Goal: Information Seeking & Learning: Check status

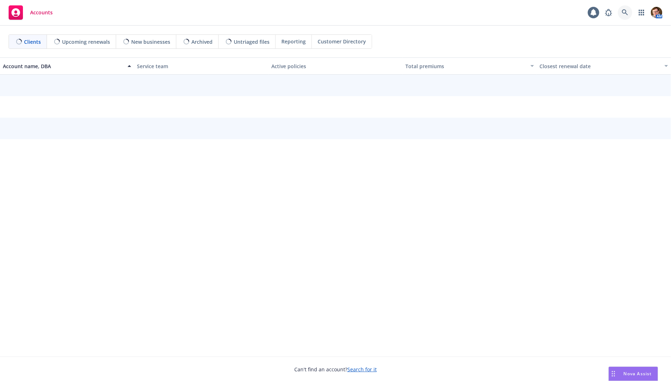
click at [628, 13] on icon at bounding box center [625, 12] width 6 height 6
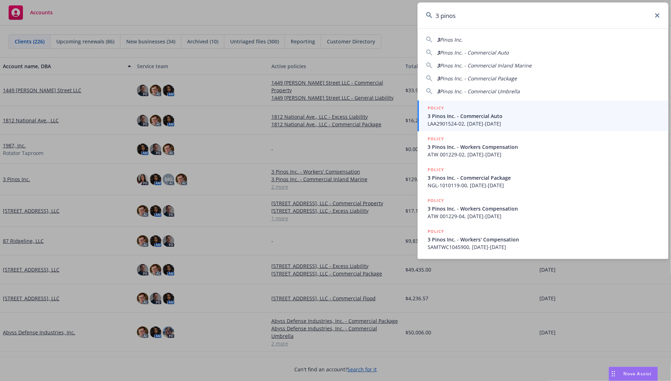
type input "3 pinos"
click at [489, 118] on span "3 Pinos Inc. - Commercial Auto" at bounding box center [544, 116] width 232 height 8
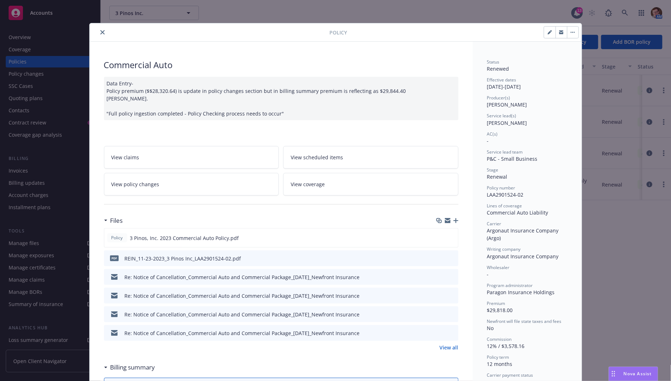
click at [100, 31] on icon "close" at bounding box center [102, 32] width 4 height 4
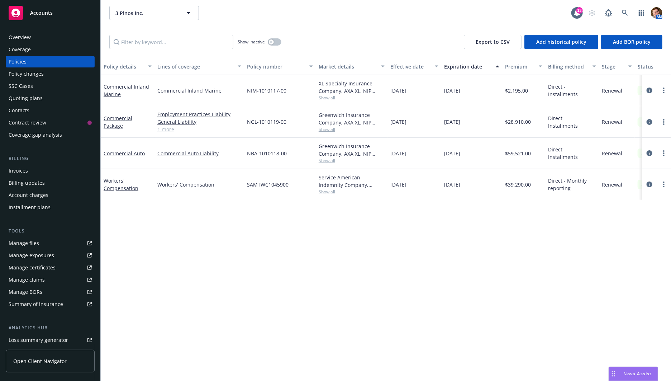
click at [55, 75] on div "Policy changes" at bounding box center [50, 73] width 83 height 11
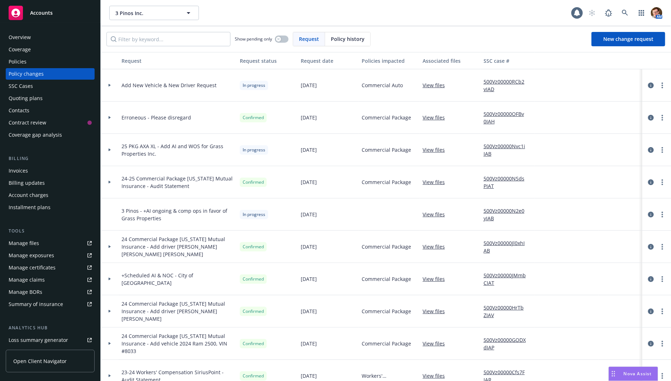
drag, startPoint x: 55, startPoint y: 75, endPoint x: 51, endPoint y: 85, distance: 10.5
click at [51, 85] on div "SSC Cases" at bounding box center [50, 85] width 83 height 11
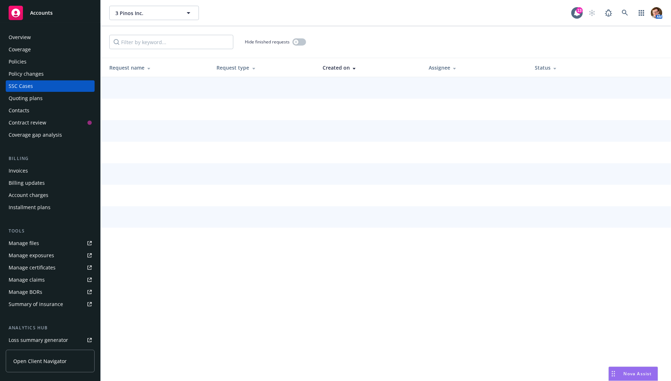
click at [57, 71] on div "Policy changes" at bounding box center [50, 73] width 83 height 11
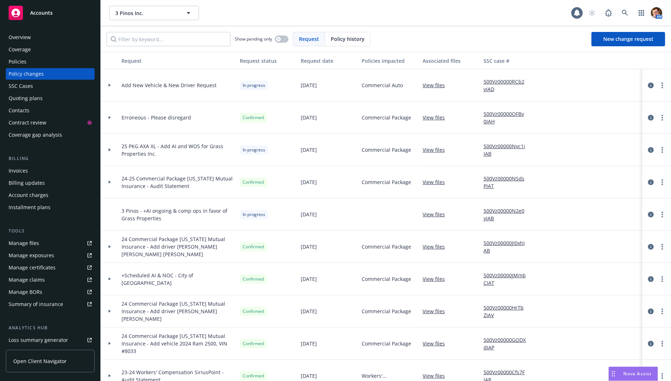
click at [109, 82] on div at bounding box center [110, 85] width 18 height 32
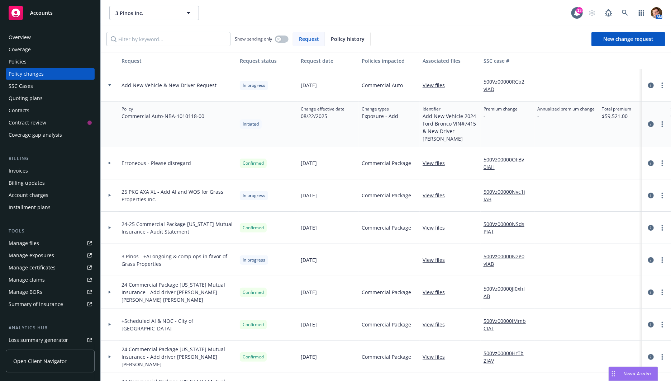
click at [491, 81] on link "500Vz00000RCb2vIAD" at bounding box center [508, 85] width 48 height 15
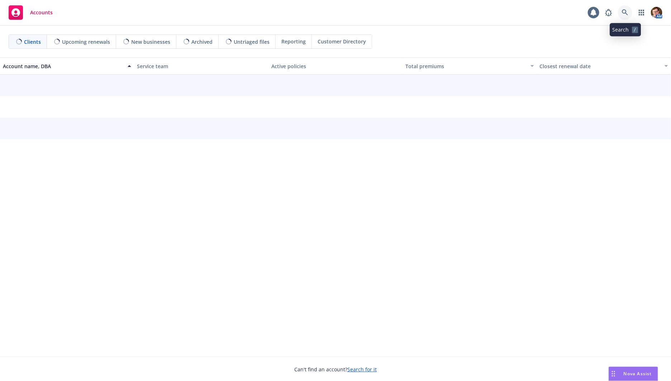
click at [629, 13] on icon at bounding box center [625, 12] width 6 height 6
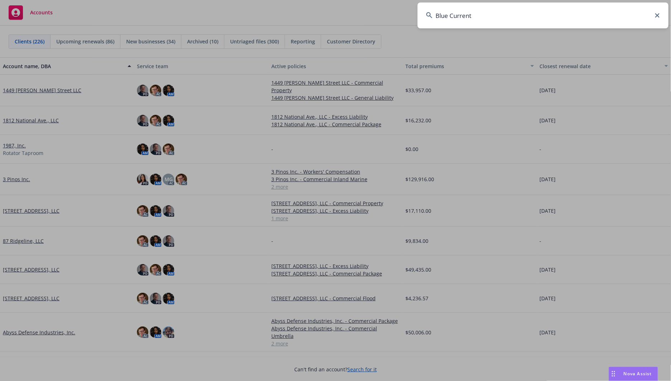
type input "Blue Current"
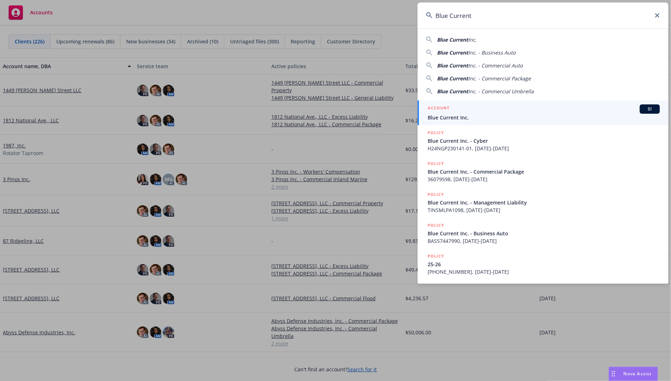
click at [485, 110] on div "ACCOUNT BI" at bounding box center [544, 108] width 232 height 9
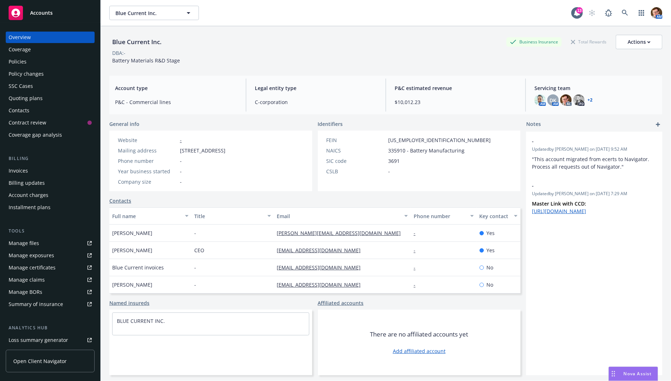
click at [588, 100] on link "+ 2" at bounding box center [590, 100] width 5 height 4
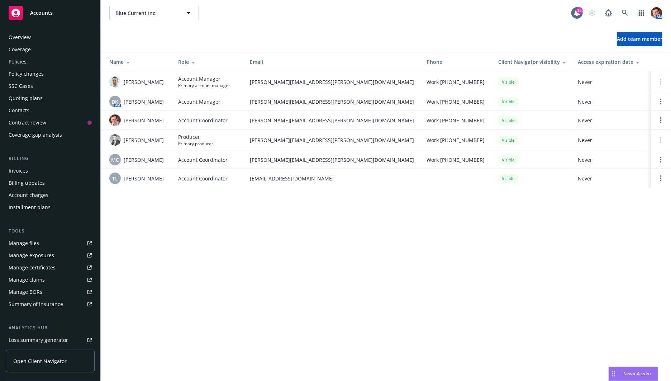
click at [33, 34] on div "Overview" at bounding box center [50, 37] width 83 height 11
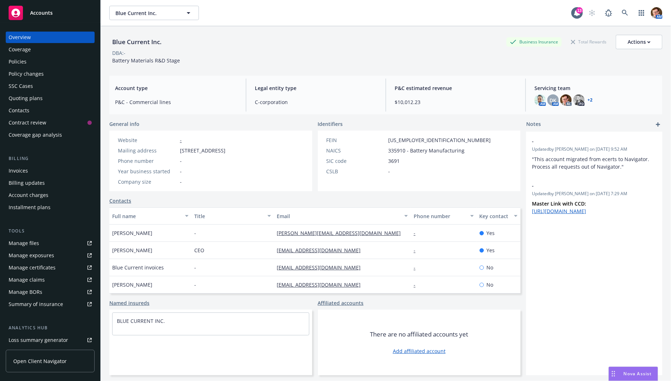
click at [57, 173] on div "Invoices" at bounding box center [50, 170] width 83 height 11
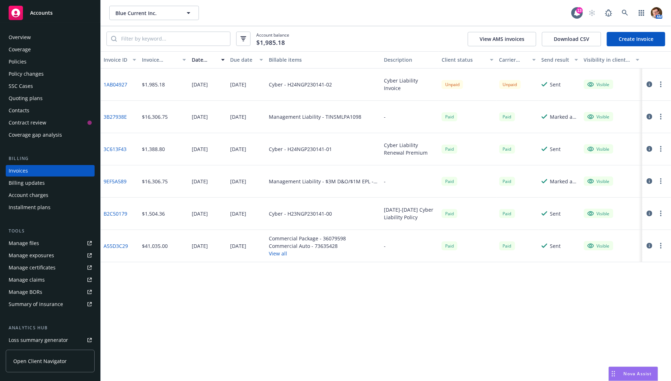
click at [653, 84] on button "button" at bounding box center [649, 84] width 9 height 9
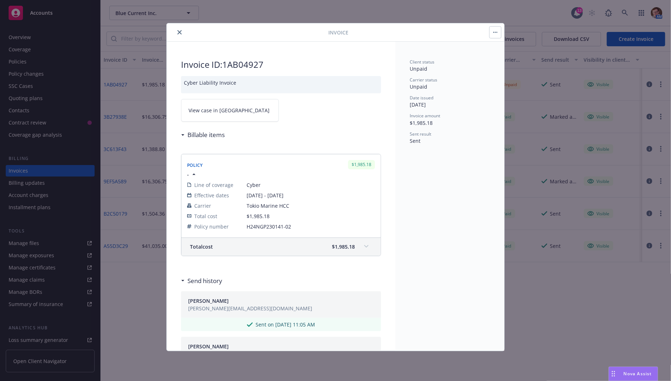
click at [226, 102] on link "View case in SSC" at bounding box center [230, 110] width 98 height 23
click at [178, 33] on icon "close" at bounding box center [180, 32] width 4 height 4
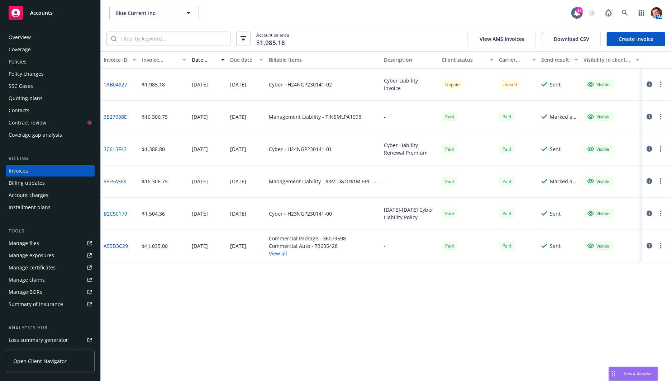
click at [38, 243] on link "Manage files" at bounding box center [50, 242] width 89 height 11
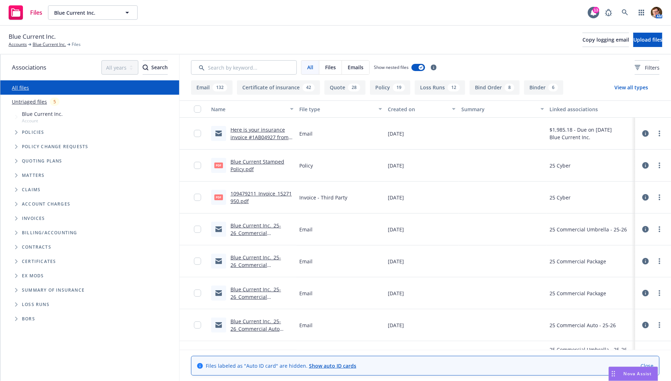
click at [243, 227] on link "Blue Current Inc._25-26_Commercial Umbrella_REINSTATEMENT eff 09-04-2025" at bounding box center [262, 236] width 62 height 29
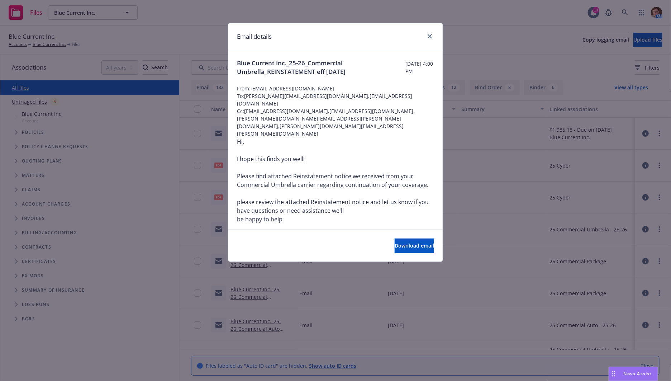
click at [210, 227] on div "Email details Blue Current Inc._25-26_Commercial Umbrella_REINSTATEMENT eff 09-…" at bounding box center [335, 190] width 671 height 381
click at [211, 229] on div "Email details Blue Current Inc._25-26_Commercial Umbrella_REINSTATEMENT eff 09-…" at bounding box center [335, 190] width 671 height 381
click at [430, 36] on icon "close" at bounding box center [430, 36] width 4 height 4
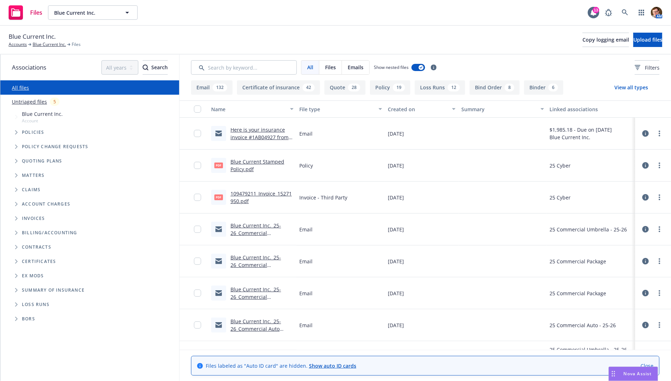
scroll to position [5, 0]
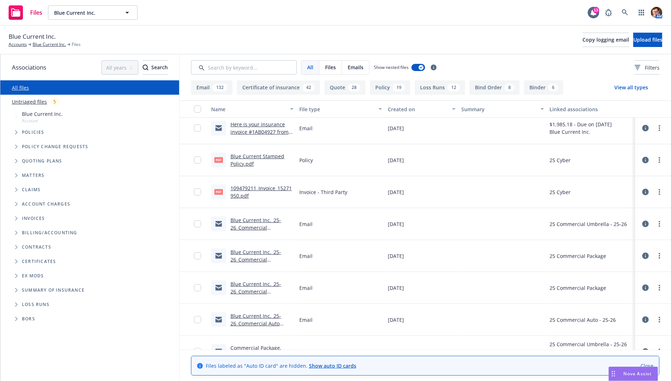
click at [244, 288] on link "Blue Current Inc._25-26_Commercial Package_REINSTATEMENT eff 09-04-2025" at bounding box center [262, 294] width 62 height 29
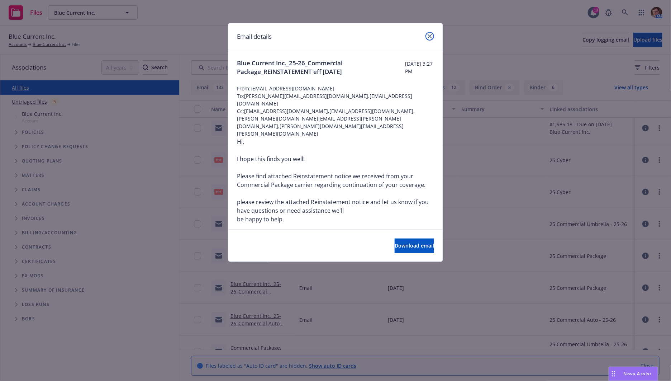
click at [429, 36] on icon "close" at bounding box center [430, 36] width 4 height 4
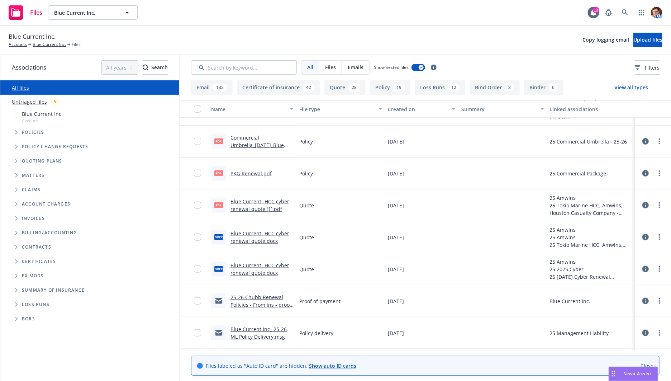
scroll to position [283, 0]
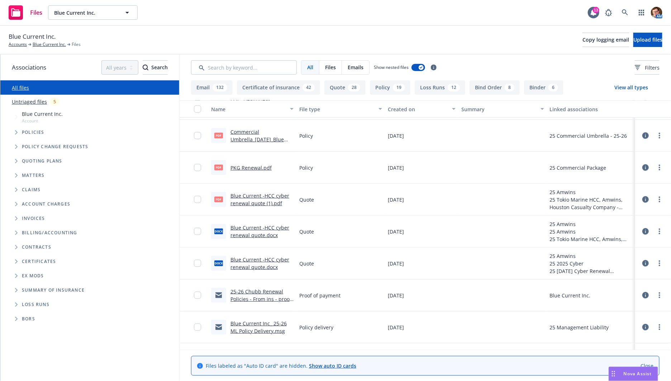
click at [250, 324] on link "Blue Current Inc_ 25-26 ML Policy Delivery.msg" at bounding box center [259, 327] width 56 height 14
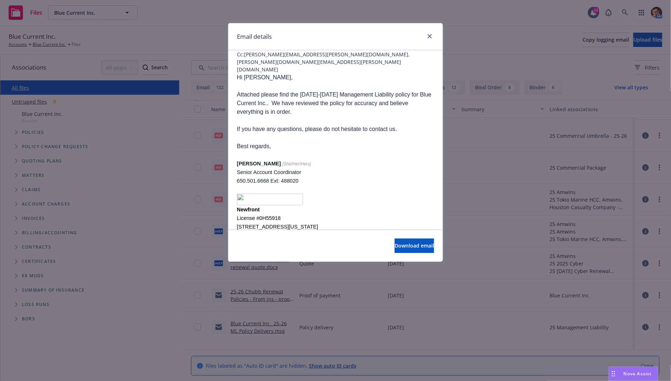
scroll to position [102, 0]
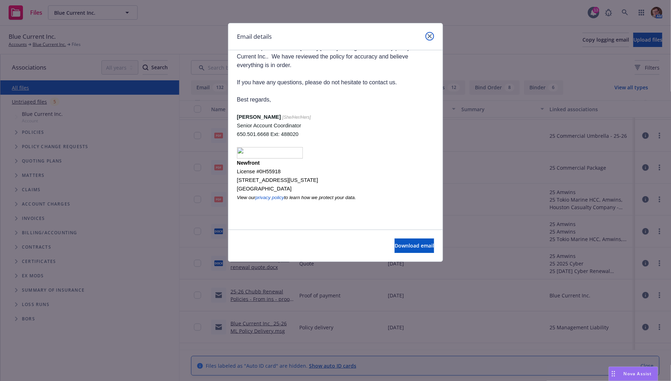
drag, startPoint x: 432, startPoint y: 36, endPoint x: 418, endPoint y: 87, distance: 53.3
click at [432, 36] on icon "close" at bounding box center [430, 36] width 4 height 4
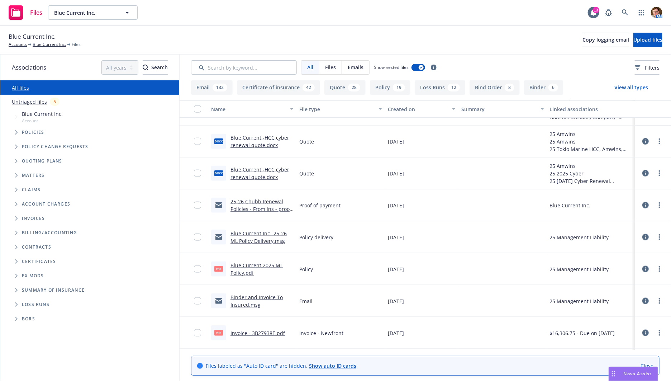
scroll to position [408, 0]
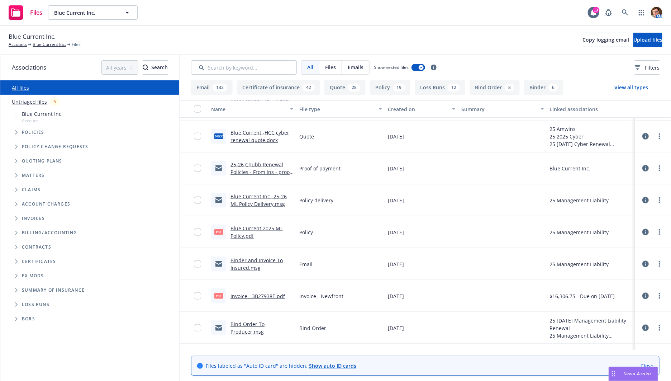
click at [248, 263] on link "Binder and Invoice To Insured.msg" at bounding box center [257, 264] width 52 height 14
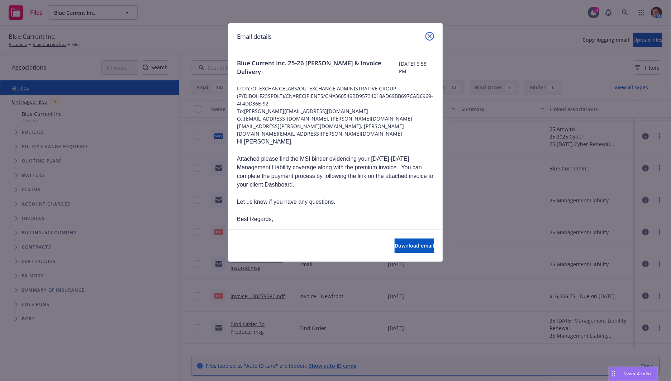
click at [430, 36] on icon "close" at bounding box center [430, 36] width 4 height 4
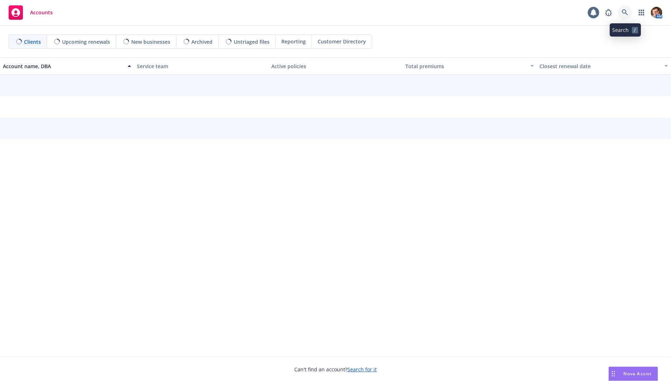
drag, startPoint x: 0, startPoint y: 0, endPoint x: 627, endPoint y: 13, distance: 627.0
click at [627, 13] on icon at bounding box center [625, 12] width 6 height 6
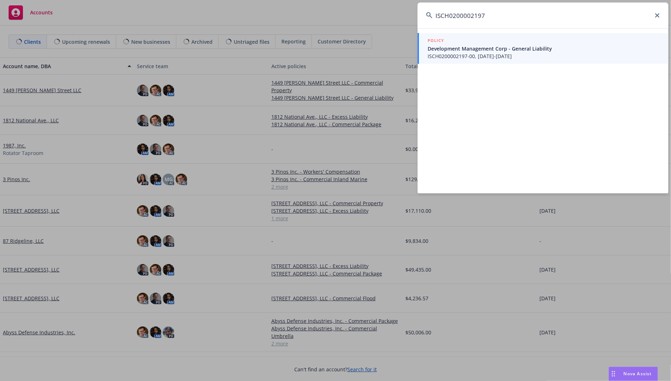
type input "ISCH0200002197"
click at [463, 47] on span "Development Management Corp - General Liability" at bounding box center [544, 49] width 232 height 8
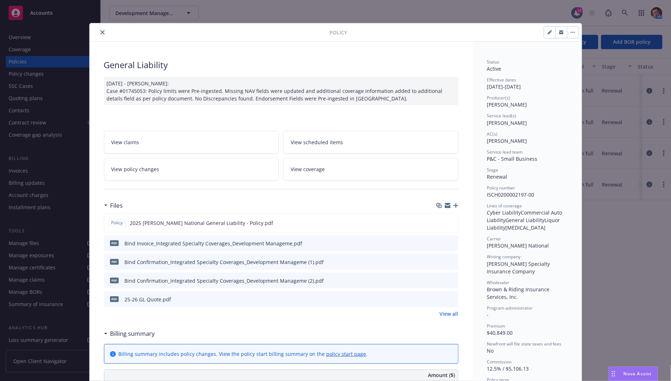
click at [98, 34] on button "close" at bounding box center [102, 32] width 9 height 9
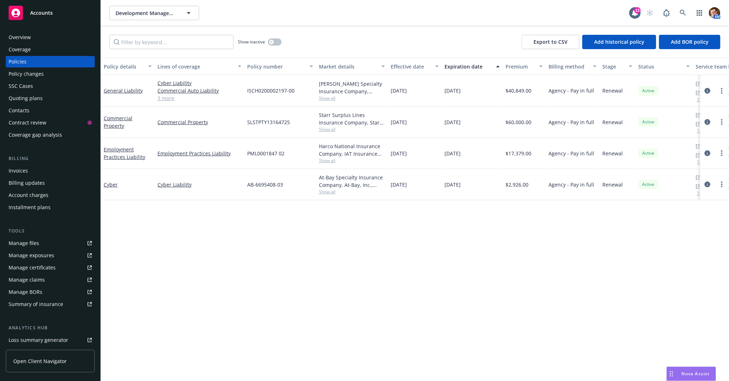
click at [274, 91] on span "ISCH0200002197-00" at bounding box center [270, 91] width 47 height 8
click at [274, 90] on span "ISCH0200002197-00" at bounding box center [270, 91] width 47 height 8
click at [56, 102] on div "Quoting plans" at bounding box center [50, 98] width 83 height 11
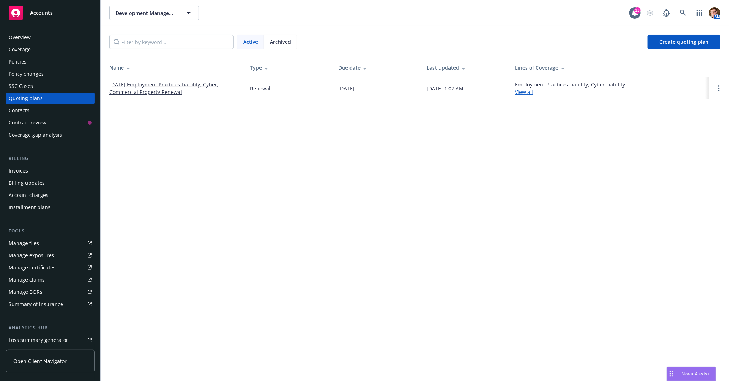
click at [284, 41] on span "Archived" at bounding box center [280, 42] width 21 height 8
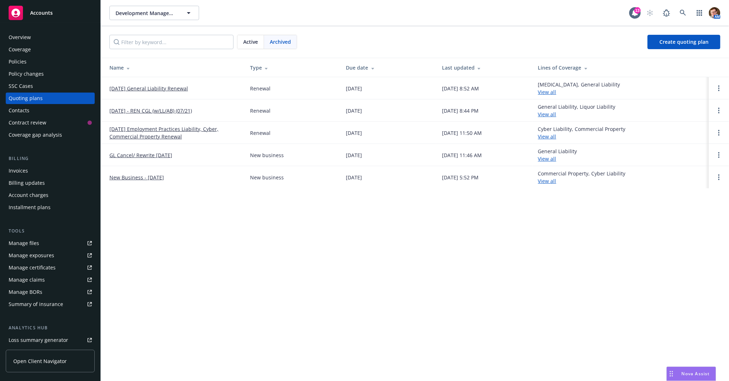
click at [48, 34] on div "Overview" at bounding box center [50, 37] width 83 height 11
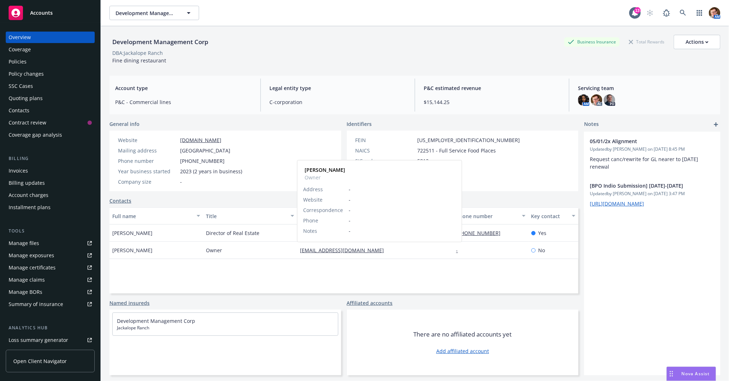
click at [264, 246] on div "Owner" at bounding box center [250, 250] width 94 height 17
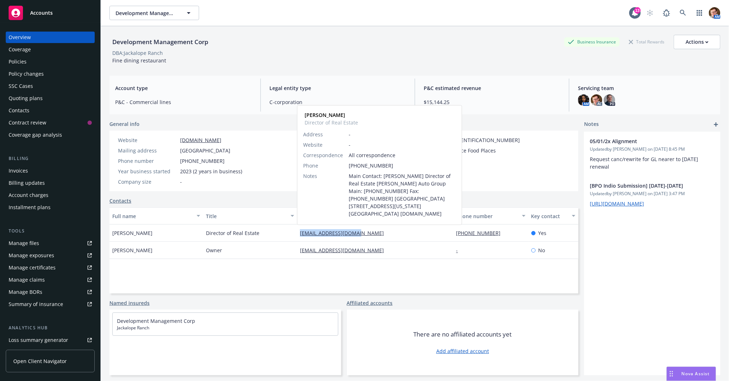
copy link "jbeed@rusnakgroup.com"
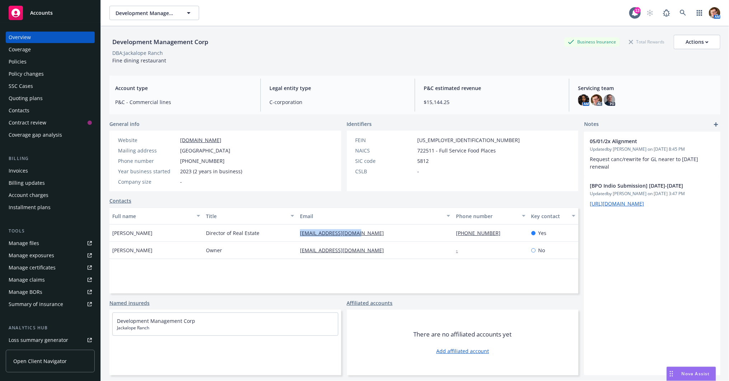
click at [671, 371] on span "Nova Assist" at bounding box center [695, 373] width 28 height 6
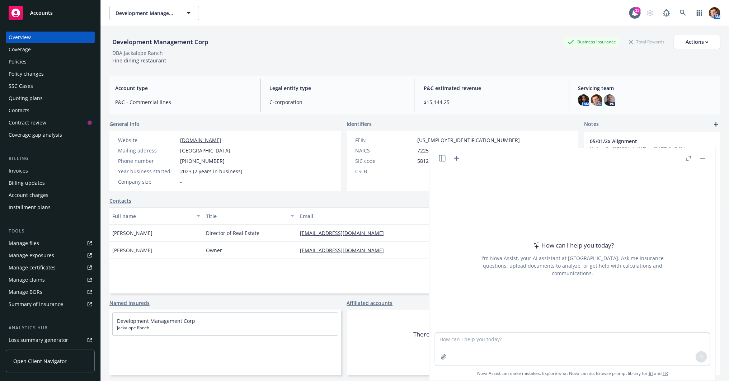
drag, startPoint x: 236, startPoint y: 224, endPoint x: 222, endPoint y: 230, distance: 14.7
click at [236, 224] on div "Director of Real Estate" at bounding box center [250, 232] width 94 height 17
click at [468, 346] on textarea at bounding box center [572, 348] width 275 height 33
click at [3, 183] on div "Overview Coverage Policies Policy changes SSC Cases Quoting plans Contacts Cont…" at bounding box center [50, 202] width 100 height 358
click at [610, 344] on textarea "write email to John asking for one more requirement from GL Carrier" at bounding box center [572, 349] width 275 height 34
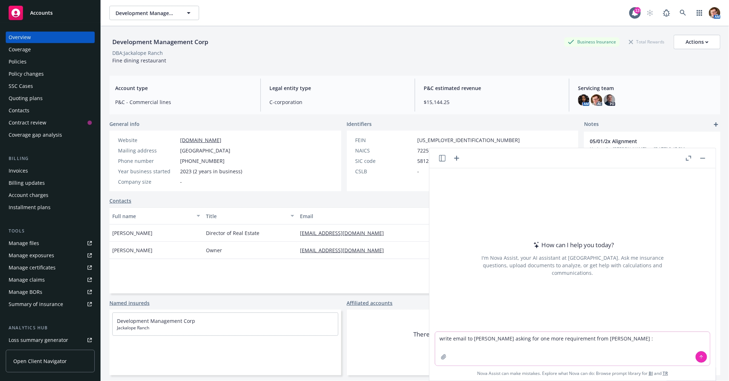
paste textarea "COI of Contracted Security Firm’s Liability Policy Is Required Within 30 Days o…"
type textarea "write email to John asking for one more requirement from GL Carrier : COI of Co…"
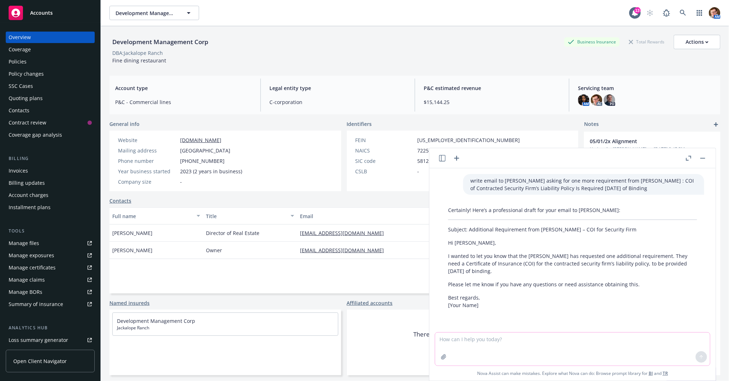
click at [461, 342] on textarea at bounding box center [572, 348] width 275 height 33
type textarea "n"
type textarea "no, there's one more requirement remaining...also, be more friendly"
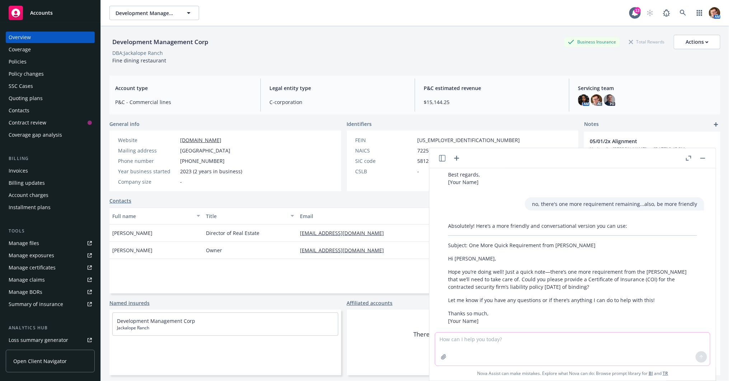
scroll to position [134, 0]
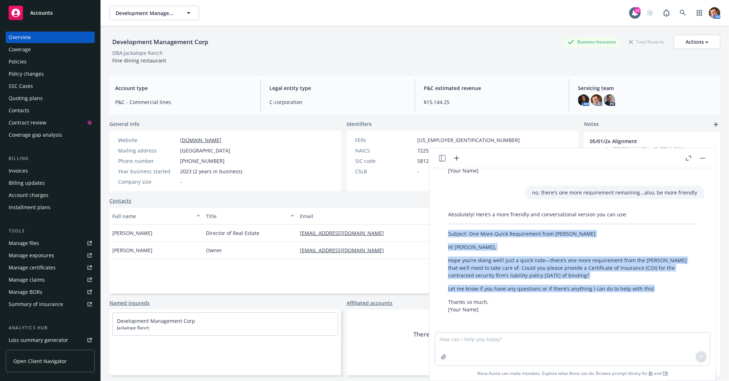
drag, startPoint x: 651, startPoint y: 288, endPoint x: 443, endPoint y: 233, distance: 214.3
click at [443, 233] on div "Absolutely! Here’s a more friendly and conversational version you can use: Subj…" at bounding box center [572, 262] width 263 height 108
copy div "Subject: One More Quick Requirement from GL Carrier Hi John, Hope you’re doing …"
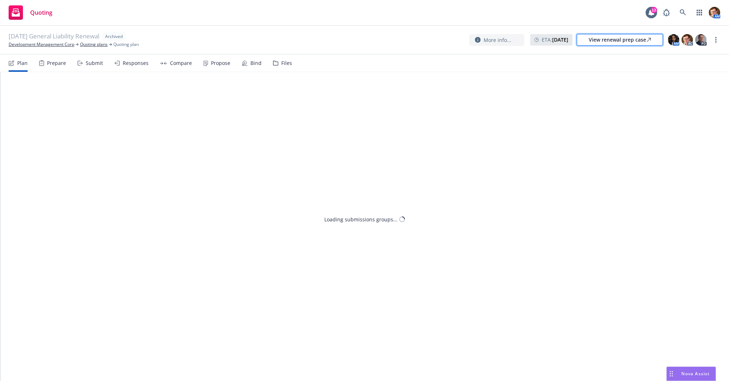
click at [644, 40] on div "View renewal prep case" at bounding box center [619, 39] width 62 height 11
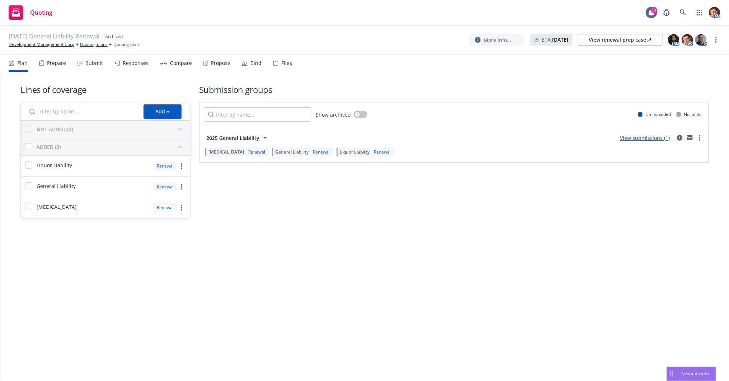
click at [245, 65] on icon at bounding box center [245, 63] width 6 height 6
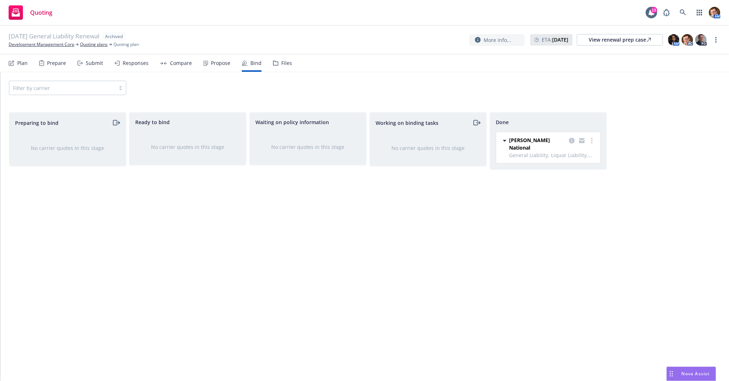
click at [273, 63] on icon at bounding box center [275, 63] width 5 height 5
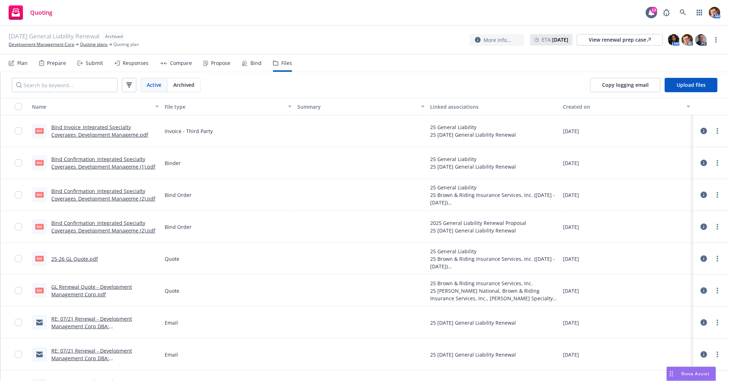
scroll to position [17, 0]
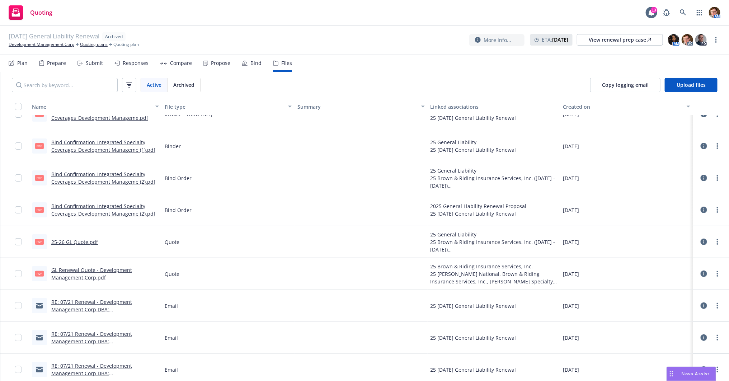
click at [104, 306] on link "RE: 07/21 Renewal - Development Management Corp DBA: Jackalope Ranch, File # BR…" at bounding box center [101, 312] width 100 height 29
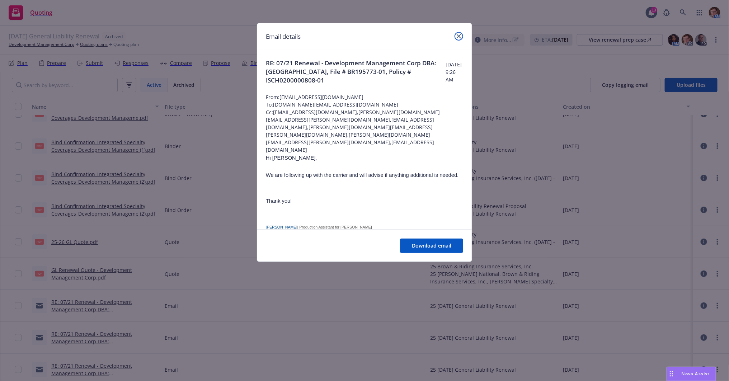
click at [460, 39] on link "close" at bounding box center [458, 36] width 9 height 9
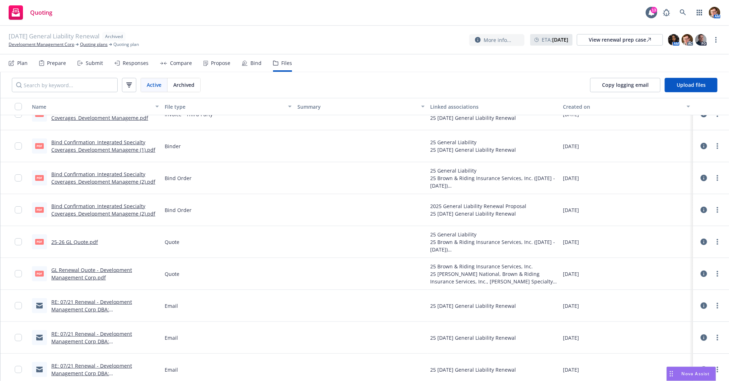
drag, startPoint x: 47, startPoint y: 68, endPoint x: 62, endPoint y: 74, distance: 16.6
click at [47, 68] on div "Prepare" at bounding box center [52, 63] width 27 height 17
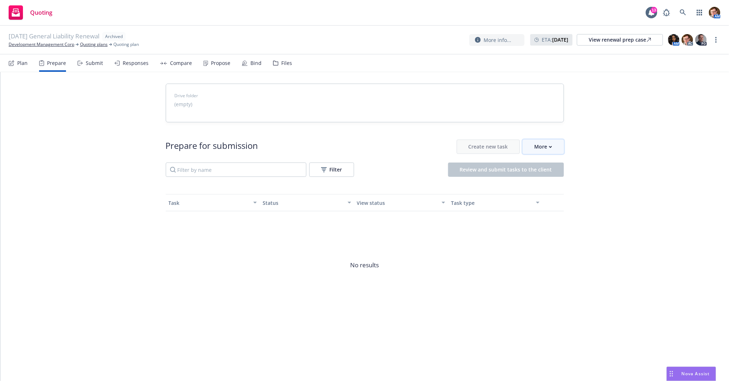
click at [540, 153] on button "More" at bounding box center [542, 146] width 41 height 14
click at [536, 182] on span "Go to Indio account" at bounding box center [555, 179] width 64 height 7
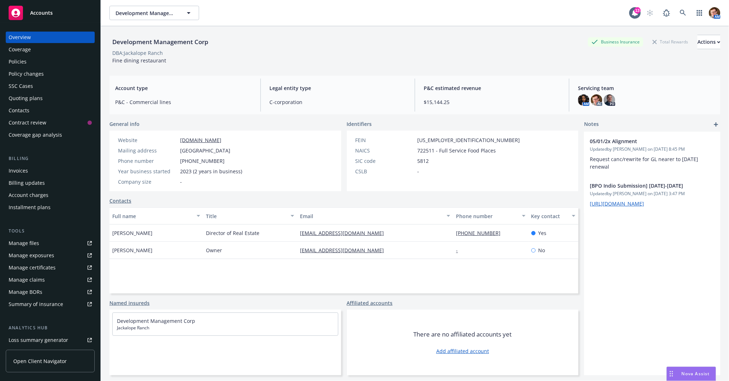
drag, startPoint x: 30, startPoint y: 61, endPoint x: 62, endPoint y: 65, distance: 32.1
click at [30, 61] on div "Policies" at bounding box center [50, 61] width 83 height 11
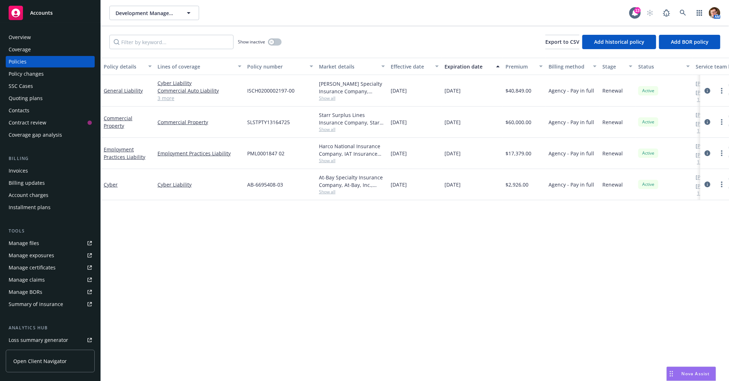
click at [53, 37] on div "Overview" at bounding box center [50, 37] width 83 height 11
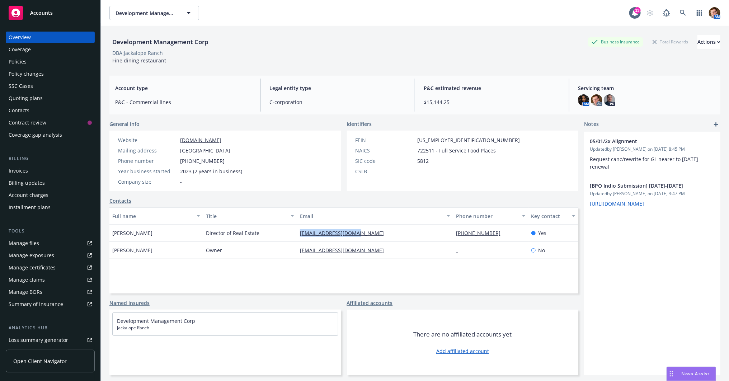
click at [42, 60] on div "Policies" at bounding box center [50, 61] width 83 height 11
click at [138, 62] on span "Fine dining restaurant" at bounding box center [139, 60] width 54 height 7
click at [138, 61] on span "Fine dining restaurant" at bounding box center [139, 60] width 54 height 7
copy span "Fine dining restaurant"
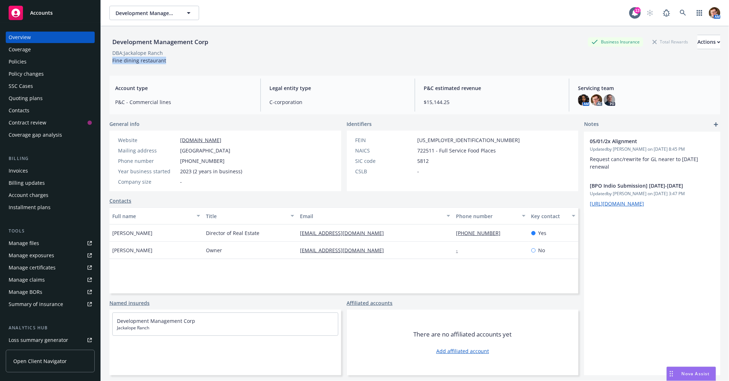
click at [33, 57] on div "Policies" at bounding box center [50, 61] width 83 height 11
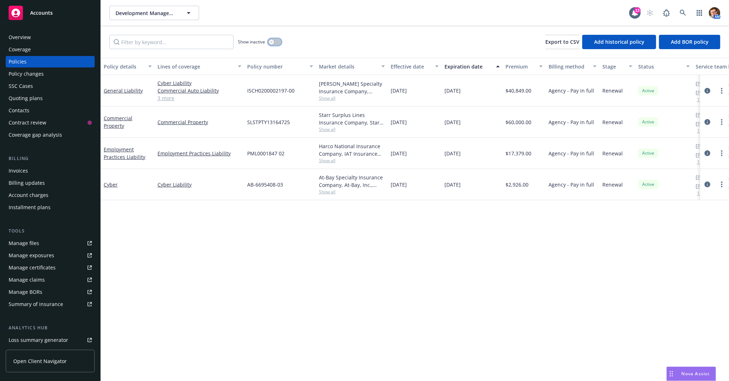
click at [275, 41] on button "button" at bounding box center [275, 41] width 14 height 7
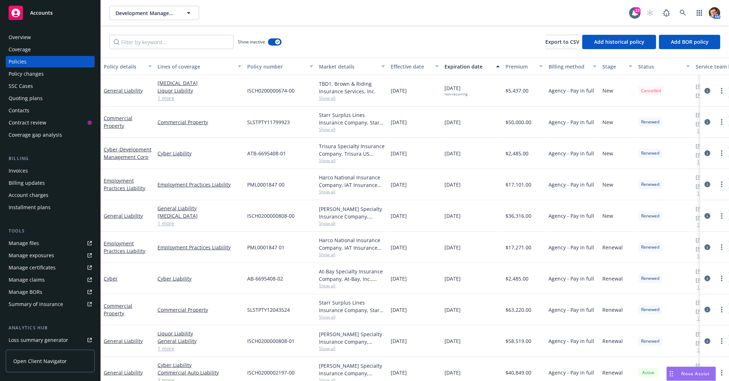
click at [125, 63] on div "Policy details" at bounding box center [124, 67] width 40 height 8
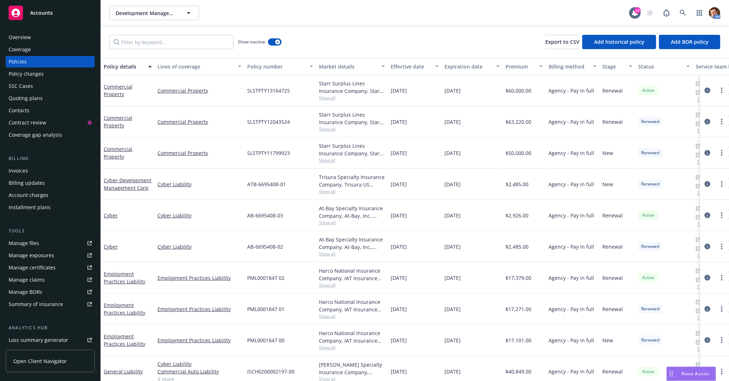
scroll to position [101, 0]
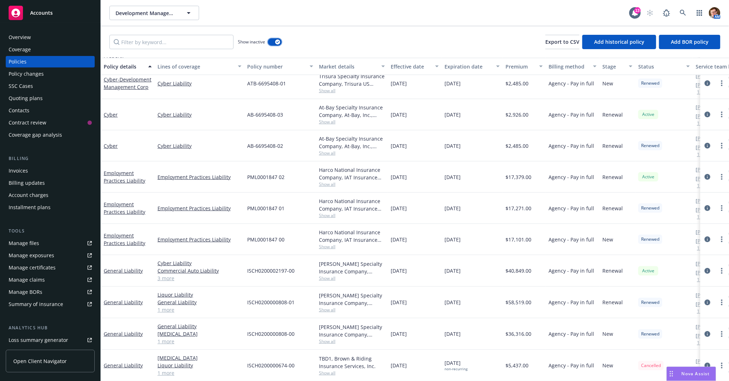
click at [270, 41] on button "button" at bounding box center [275, 41] width 14 height 7
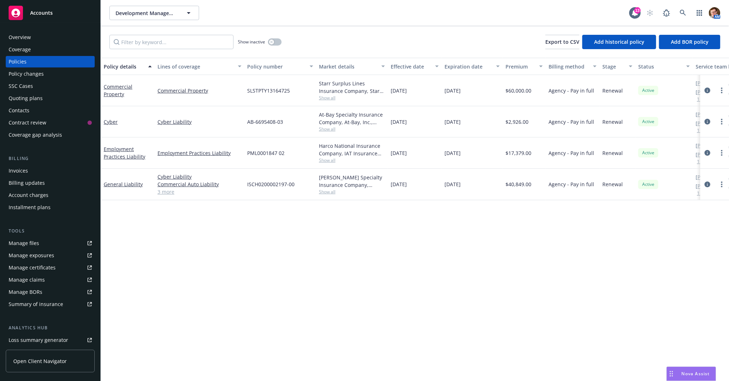
click at [50, 38] on div "Overview" at bounding box center [50, 37] width 83 height 11
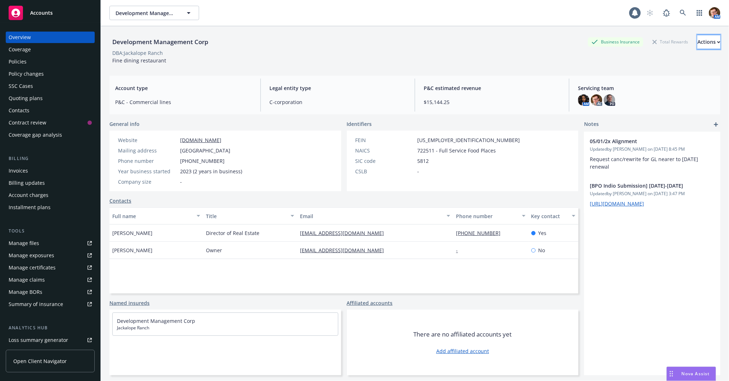
click at [697, 42] on div "Actions" at bounding box center [708, 42] width 23 height 14
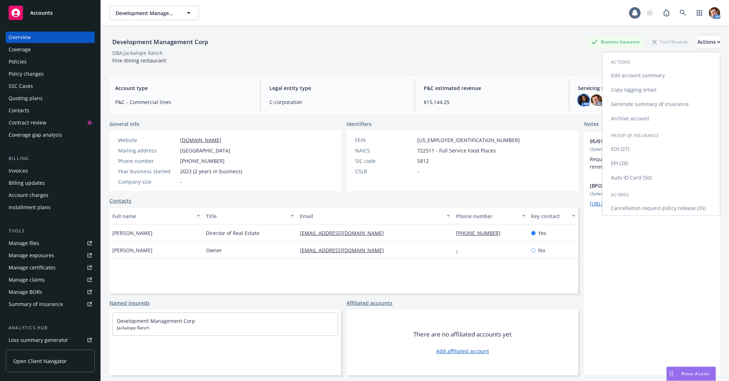
drag, startPoint x: 630, startPoint y: 90, endPoint x: 574, endPoint y: 98, distance: 56.4
click at [630, 90] on link "Copy logging email" at bounding box center [661, 89] width 118 height 14
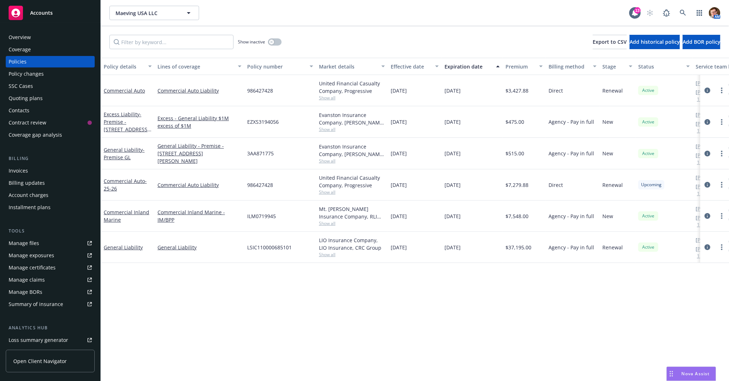
click at [711, 214] on div at bounding box center [714, 216] width 23 height 9
click at [708, 214] on icon "circleInformation" at bounding box center [707, 216] width 6 height 6
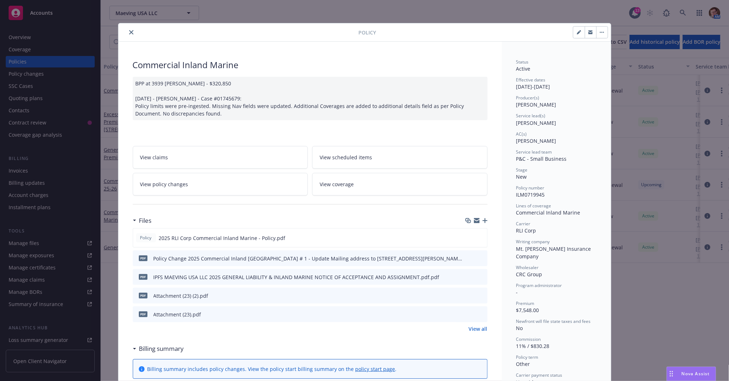
click at [127, 29] on button "close" at bounding box center [131, 32] width 9 height 9
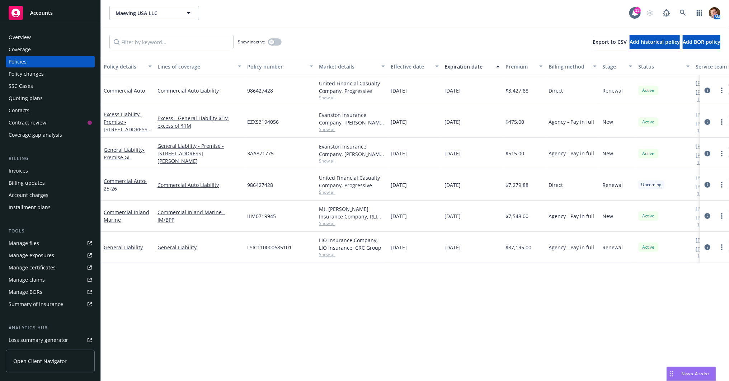
click at [51, 75] on div "Policy changes" at bounding box center [50, 73] width 83 height 11
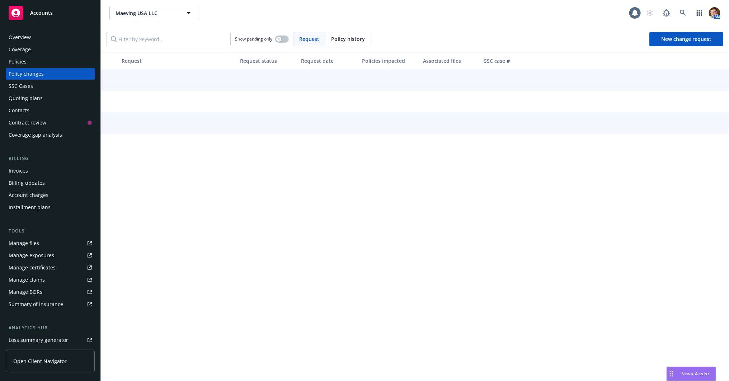
click at [35, 90] on div "SSC Cases" at bounding box center [50, 85] width 83 height 11
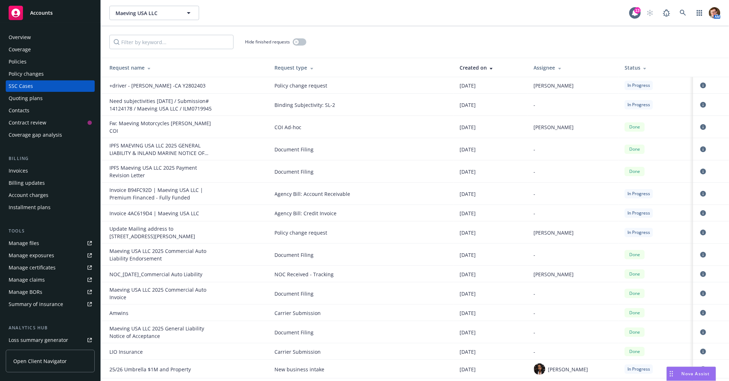
click at [52, 63] on div "Policies" at bounding box center [50, 61] width 83 height 11
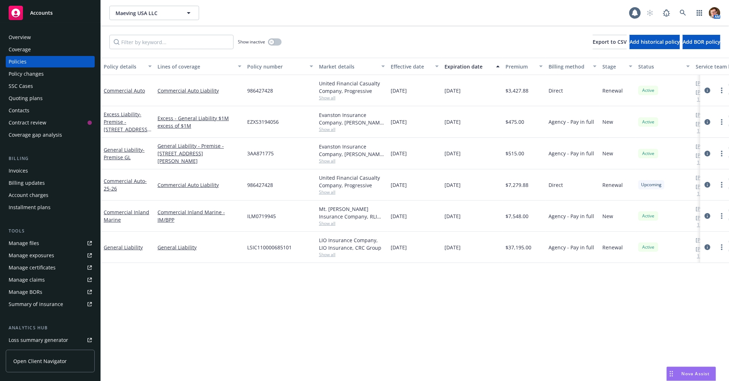
click at [47, 76] on div "Policy changes" at bounding box center [50, 73] width 83 height 11
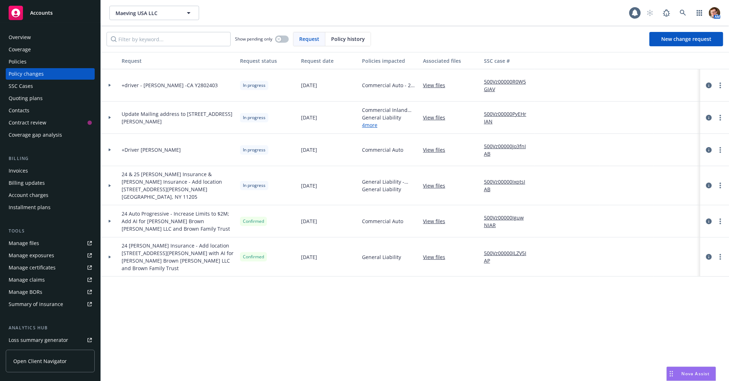
click at [34, 100] on div "Quoting plans" at bounding box center [26, 98] width 34 height 11
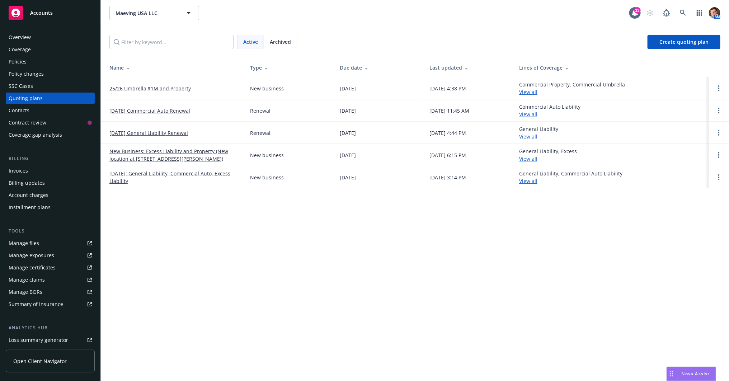
click at [281, 39] on span "Archived" at bounding box center [280, 42] width 21 height 8
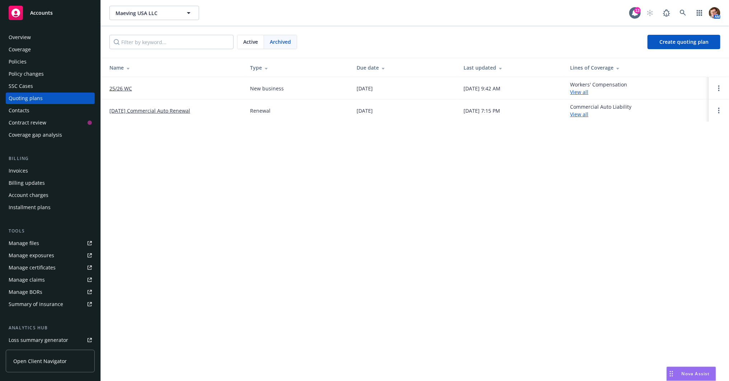
click at [257, 44] on div "Active" at bounding box center [250, 42] width 27 height 14
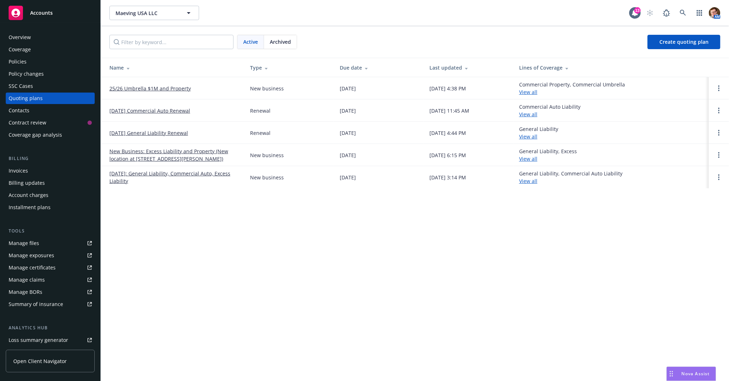
click at [181, 75] on th "Name" at bounding box center [172, 67] width 143 height 19
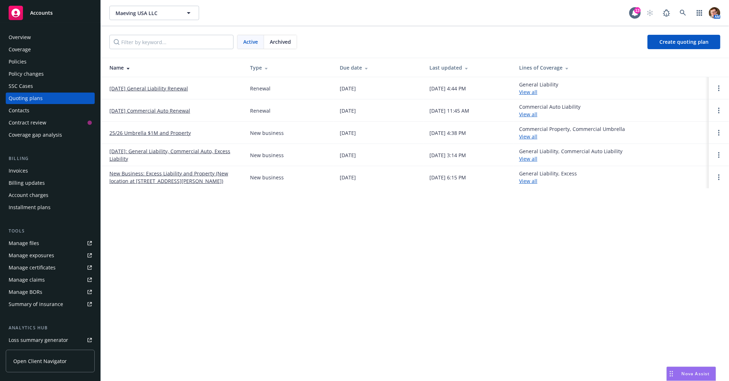
click at [282, 38] on span "Archived" at bounding box center [280, 42] width 21 height 8
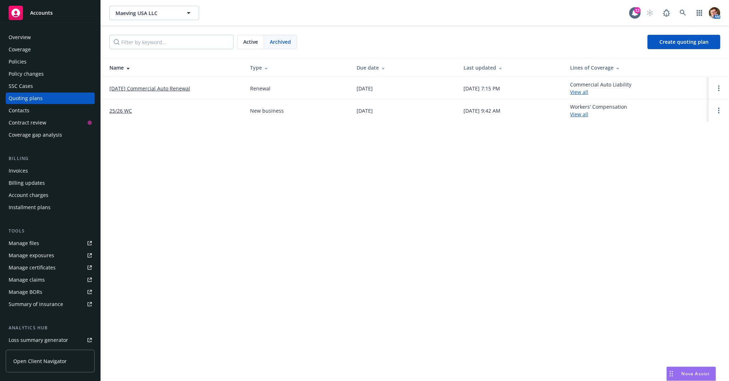
click at [277, 40] on span "Archived" at bounding box center [280, 42] width 21 height 8
click at [246, 42] on span "Active" at bounding box center [250, 42] width 15 height 8
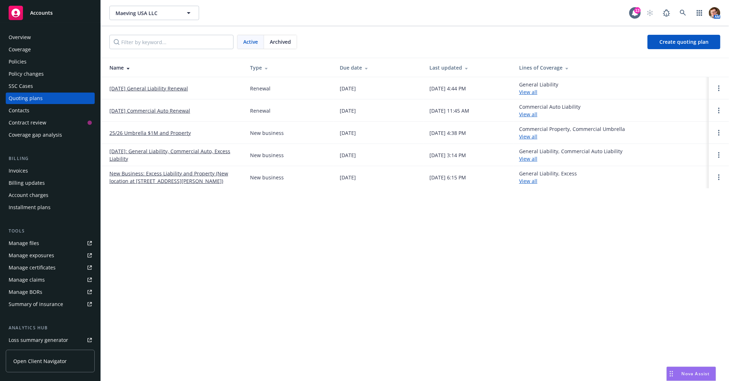
click at [181, 175] on link "New Business: Excess Liability and Property (New location at 3939 Sepulveda Blv…" at bounding box center [173, 177] width 129 height 15
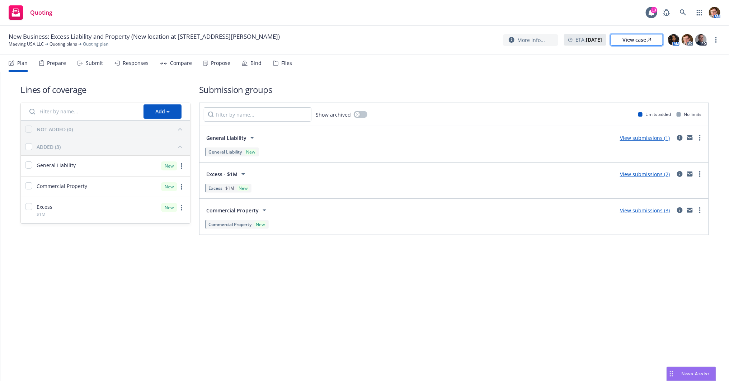
click at [624, 39] on div "View case" at bounding box center [636, 39] width 29 height 11
click at [273, 66] on div "Files" at bounding box center [282, 63] width 19 height 17
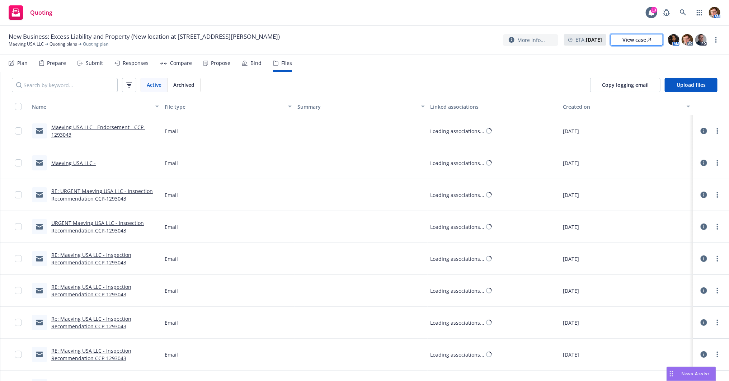
click at [633, 43] on div "View case" at bounding box center [636, 39] width 29 height 11
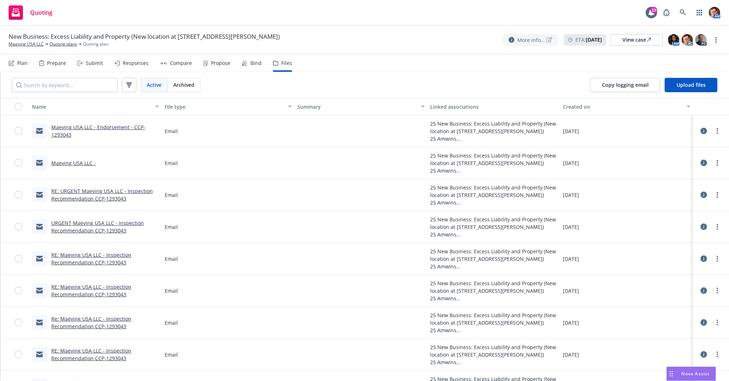
scroll to position [11, 0]
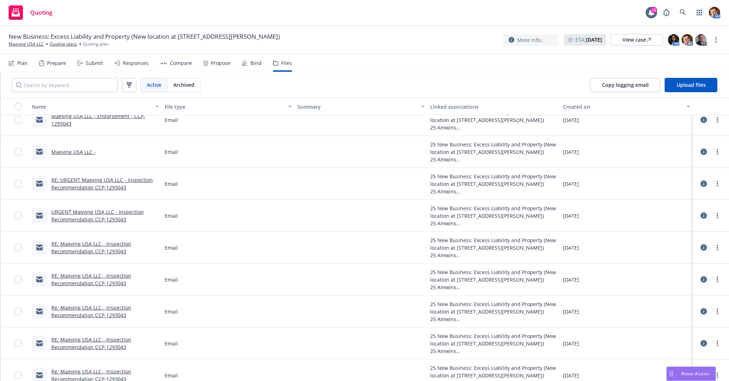
drag, startPoint x: 32, startPoint y: 44, endPoint x: 49, endPoint y: 38, distance: 18.6
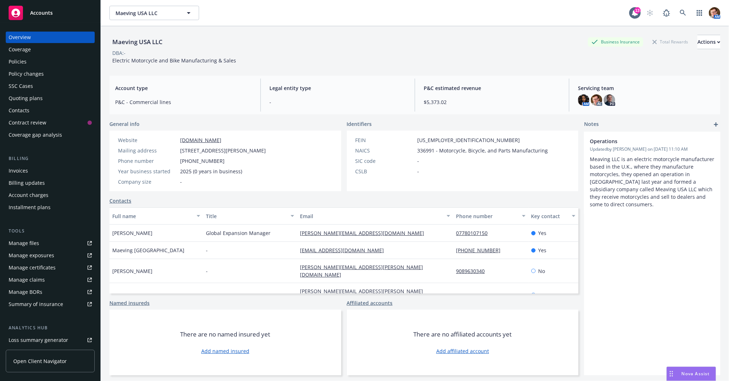
drag, startPoint x: 8, startPoint y: 64, endPoint x: 17, endPoint y: 63, distance: 9.0
click at [8, 64] on link "Policies" at bounding box center [50, 61] width 89 height 11
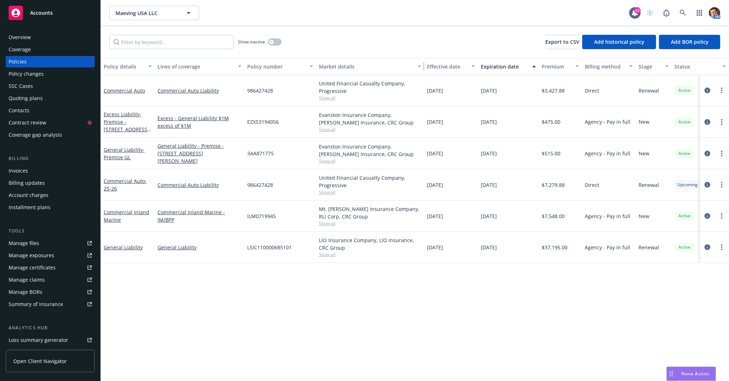
drag, startPoint x: 408, startPoint y: 61, endPoint x: 449, endPoint y: 60, distance: 40.9
click at [422, 60] on div "button" at bounding box center [420, 66] width 4 height 16
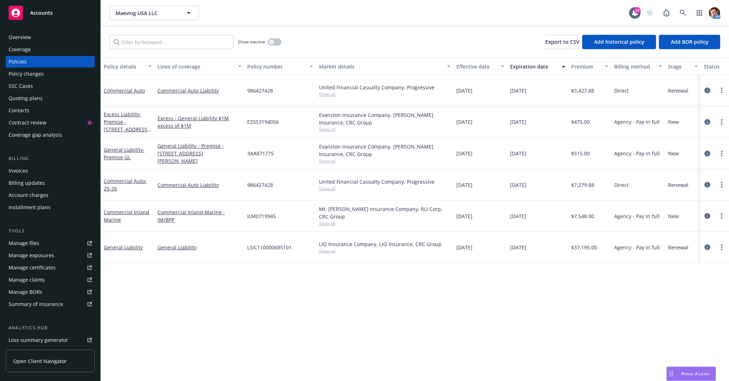
click at [45, 100] on div "Quoting plans" at bounding box center [50, 98] width 83 height 11
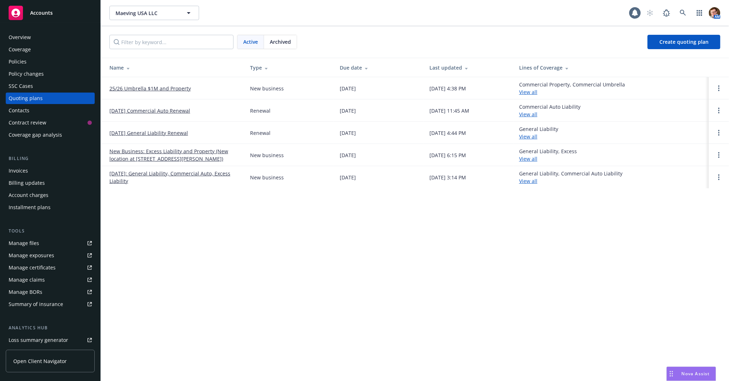
click at [163, 88] on link "25/26 Umbrella $1M and Property" at bounding box center [149, 89] width 81 height 8
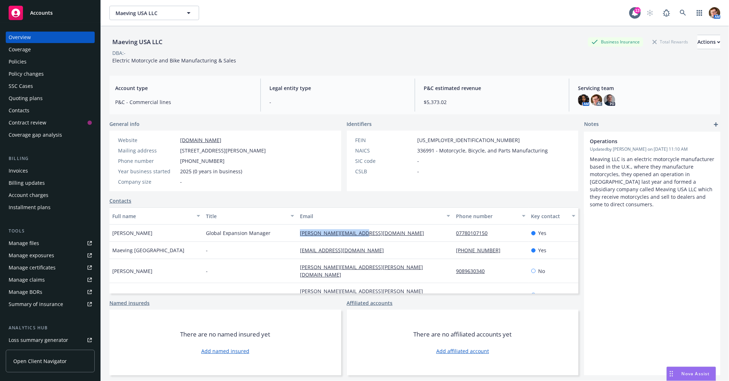
click at [46, 66] on div "Policies" at bounding box center [50, 61] width 83 height 11
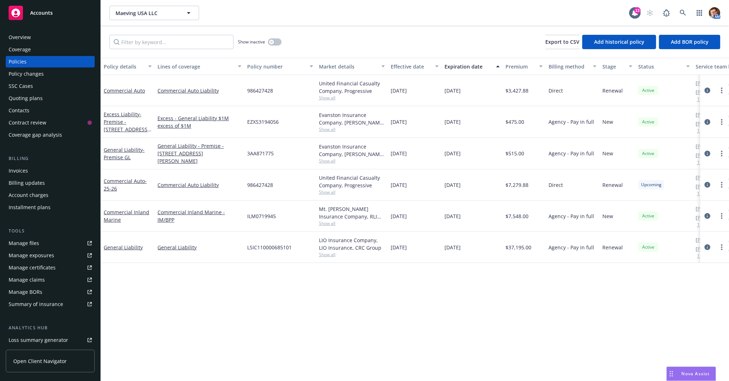
click at [44, 242] on link "Manage files" at bounding box center [50, 242] width 89 height 11
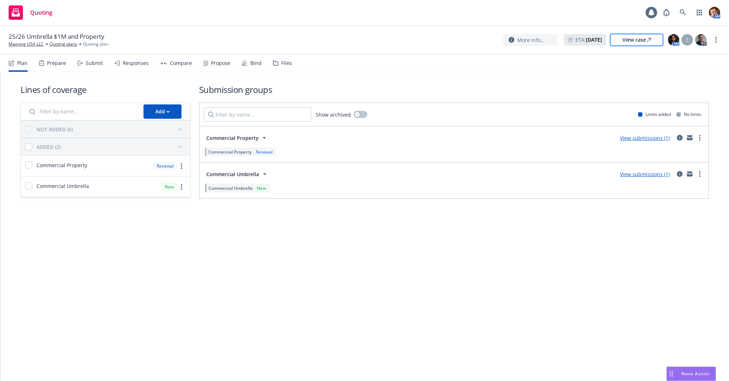
click at [652, 41] on link "View case" at bounding box center [636, 39] width 52 height 11
click at [32, 44] on link "Maeving USA LLC" at bounding box center [26, 44] width 35 height 6
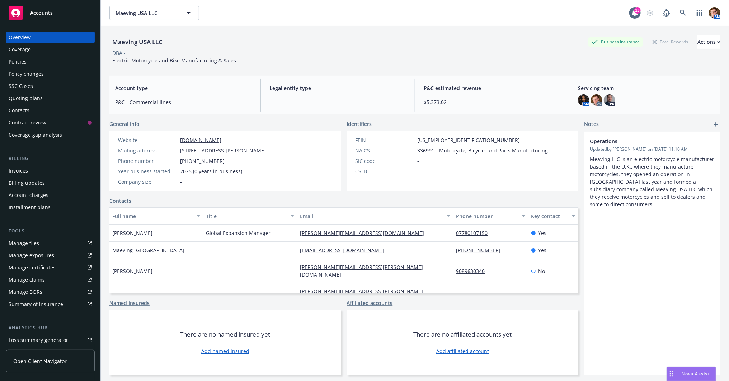
click at [46, 99] on div "Quoting plans" at bounding box center [50, 98] width 83 height 11
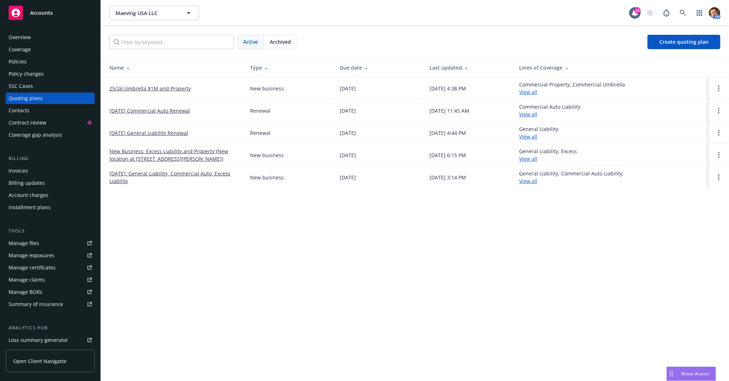
click at [161, 132] on link "[DATE] General Liability Renewal" at bounding box center [148, 133] width 79 height 8
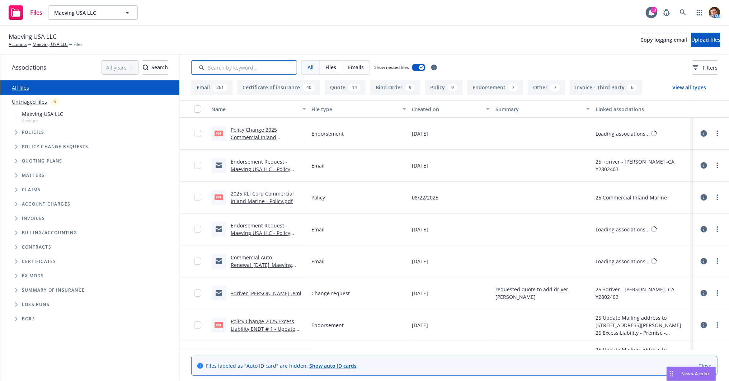
drag, startPoint x: 209, startPoint y: 68, endPoint x: 220, endPoint y: 70, distance: 10.8
click at [209, 68] on input "Search by keyword..." at bounding box center [244, 67] width 106 height 14
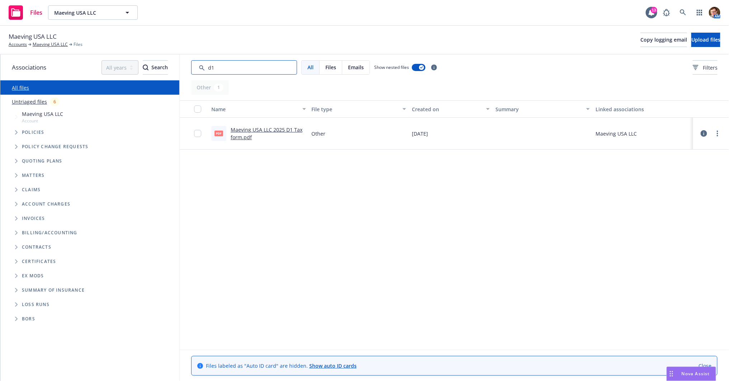
type input "d1"
click at [271, 130] on link "Maeving USA LLC 2025 D1 Tax form.pdf" at bounding box center [267, 133] width 72 height 14
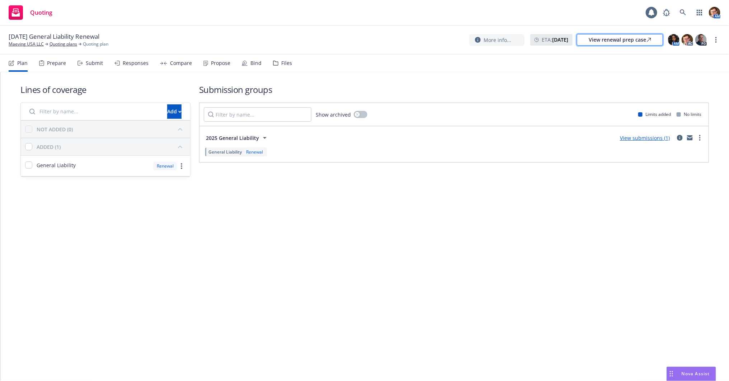
click at [619, 36] on div "View renewal prep case" at bounding box center [619, 39] width 62 height 11
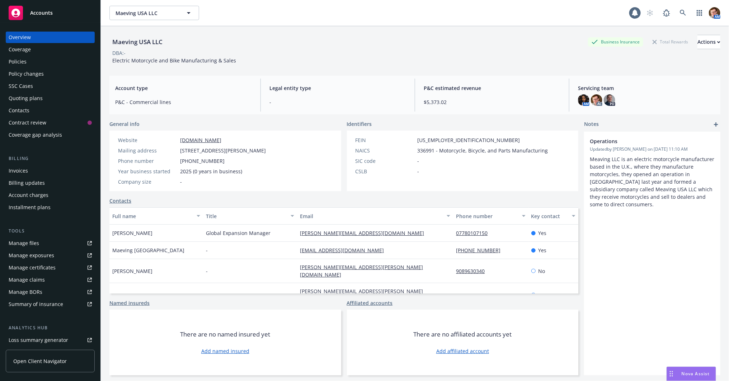
click at [30, 59] on div "Policies" at bounding box center [50, 61] width 83 height 11
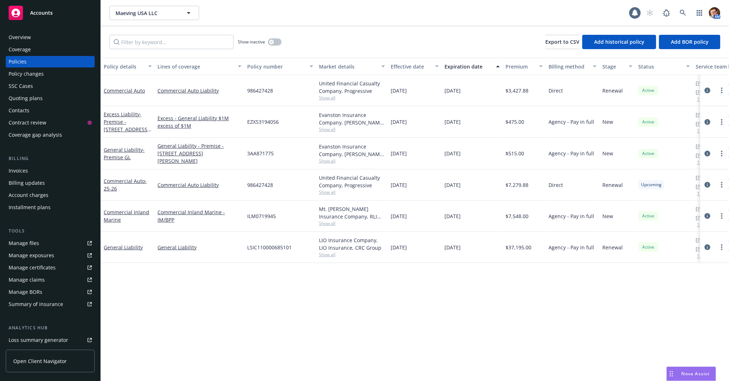
click at [62, 38] on div "Overview" at bounding box center [50, 37] width 83 height 11
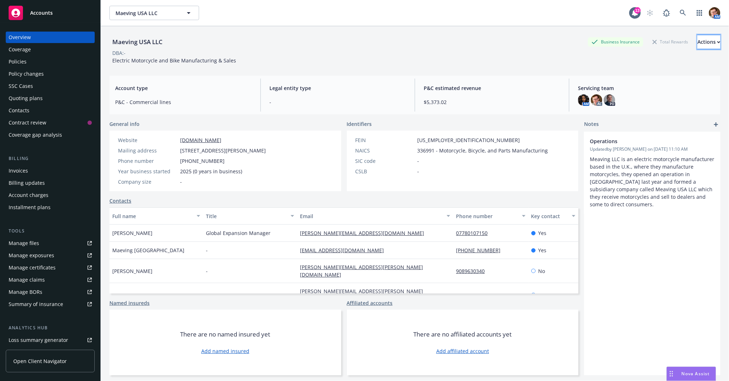
click at [697, 39] on button "Actions" at bounding box center [708, 42] width 23 height 14
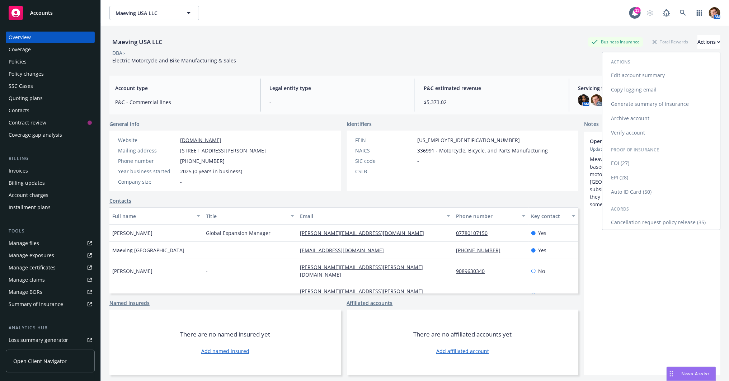
drag, startPoint x: 629, startPoint y: 90, endPoint x: 473, endPoint y: 28, distance: 168.0
click at [629, 90] on link "Copy logging email" at bounding box center [661, 89] width 118 height 14
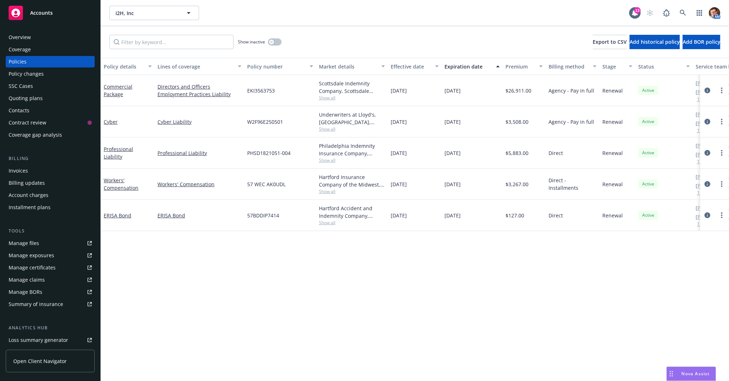
click at [41, 95] on div "Quoting plans" at bounding box center [26, 98] width 34 height 11
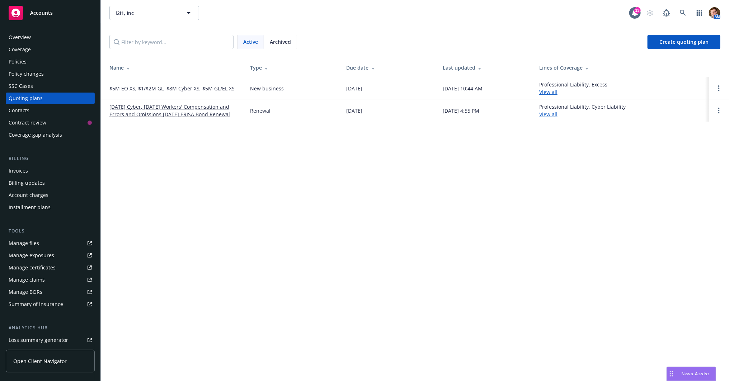
click at [158, 89] on link "$5M EO XS, $1/$2M GL, $8M Cyber XS, $5M GL/EL XS" at bounding box center [171, 89] width 125 height 8
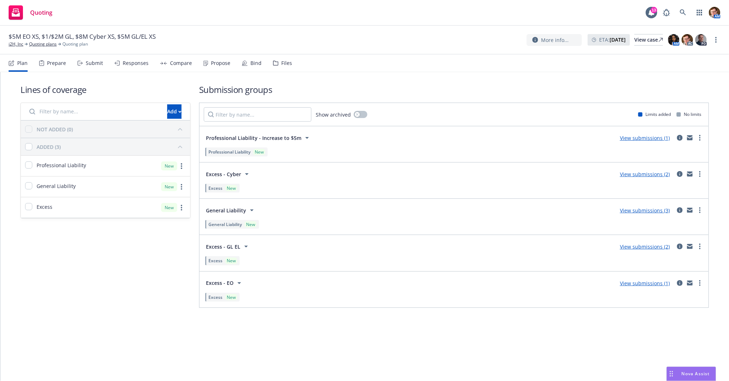
click at [205, 58] on div "Propose" at bounding box center [216, 63] width 27 height 17
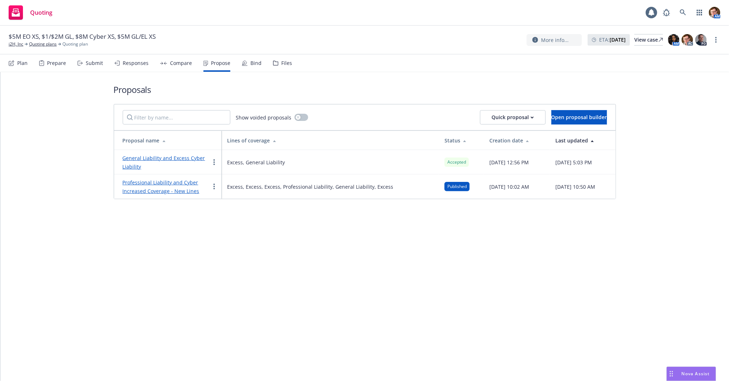
click at [242, 62] on icon at bounding box center [245, 63] width 6 height 6
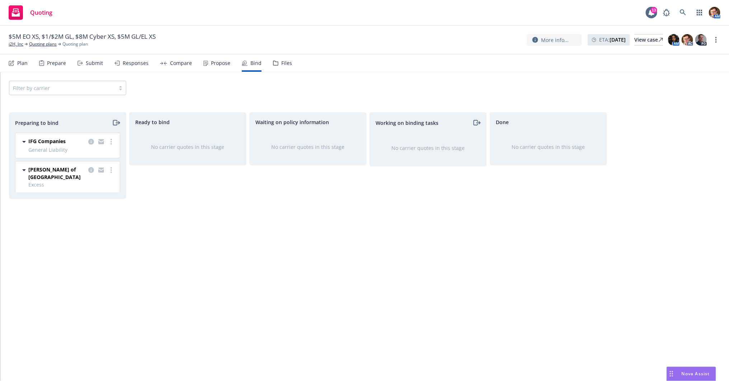
click at [215, 62] on div "Propose" at bounding box center [220, 63] width 19 height 6
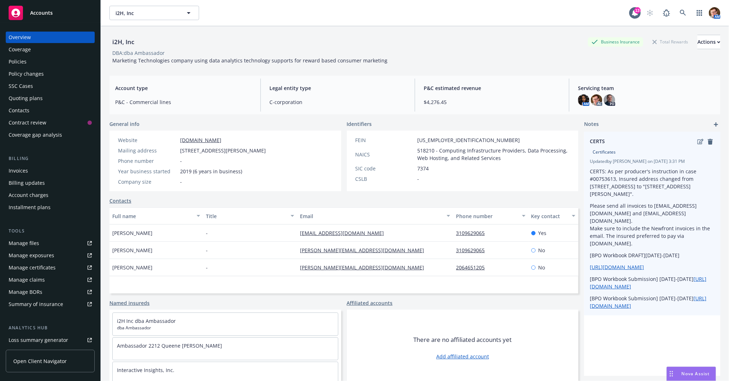
click at [711, 132] on div "CERTS Certificates Updated by [PERSON_NAME] on [DATE] 3:31 PM CERTS: As per pro…" at bounding box center [652, 224] width 136 height 184
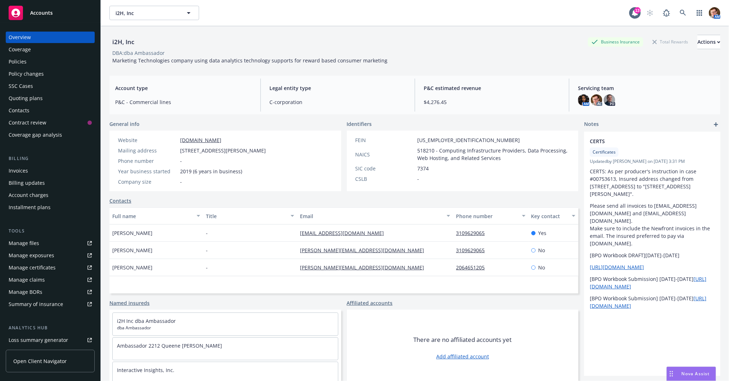
click at [714, 124] on icon "add" at bounding box center [716, 124] width 4 height 4
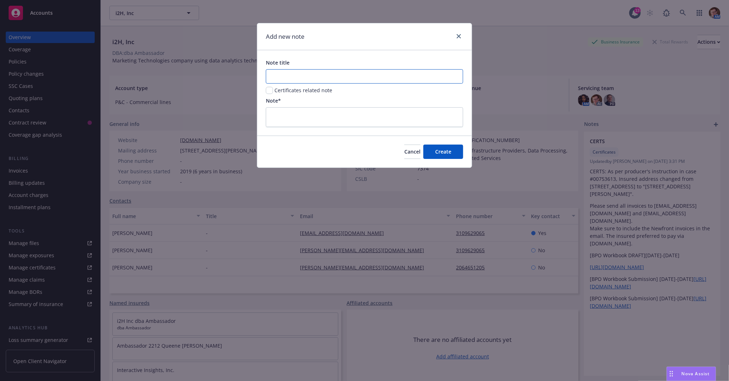
click at [317, 78] on input "Note title" at bounding box center [364, 76] width 197 height 14
type input "GL & XS"
type textarea "I"
type textarea "x"
type textarea "In"
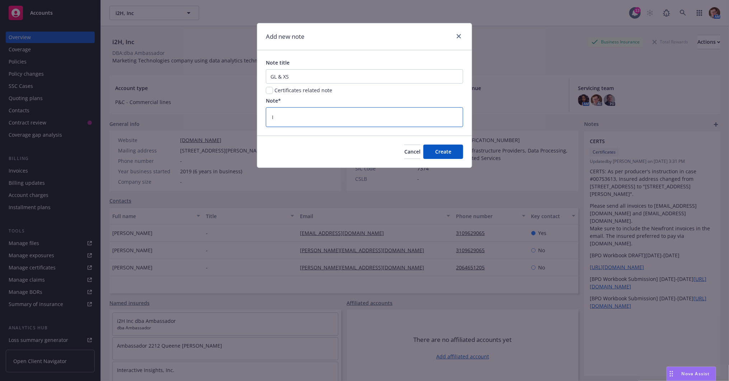
type textarea "x"
type textarea "Ins"
type textarea "x"
type textarea "Insu"
type textarea "x"
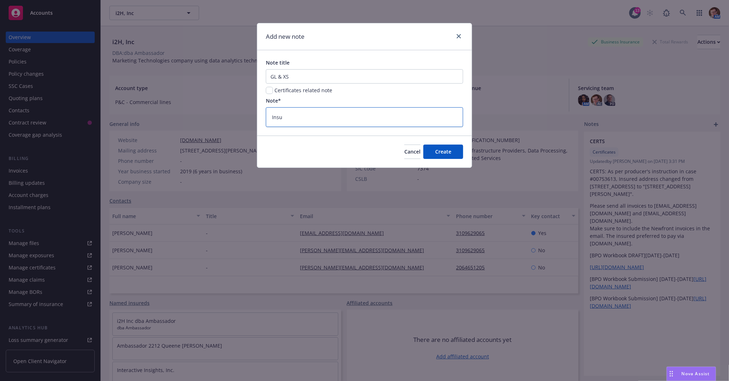
type textarea "Insur"
type textarea "x"
type textarea "Insure"
type textarea "x"
type textarea "Insured"
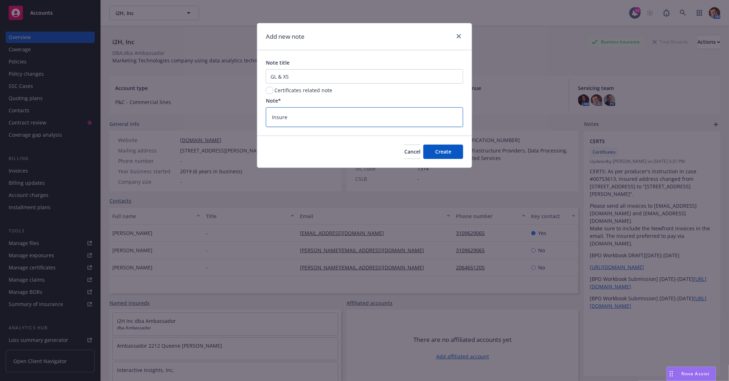
type textarea "x"
type textarea "Insured"
type textarea "x"
type textarea "Insured a"
type textarea "x"
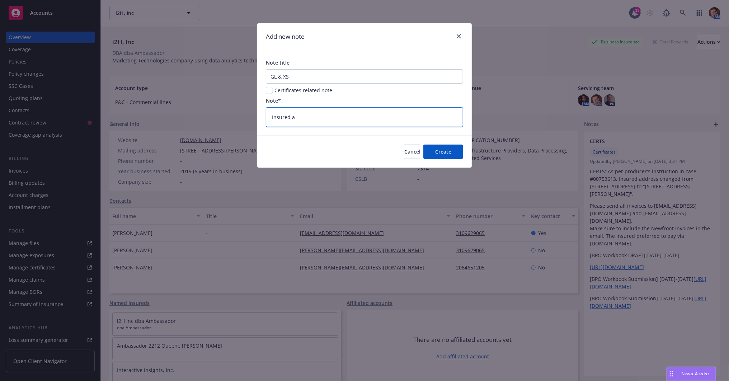
type textarea "Insured ad"
type textarea "x"
type textarea "Insured adv"
type textarea "x"
type textarea "Insured advi"
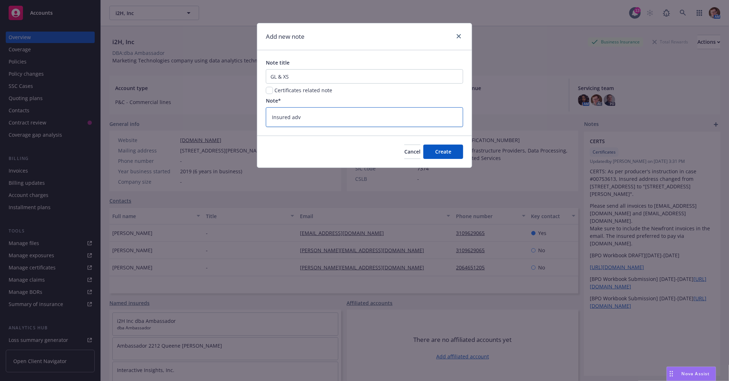
type textarea "x"
type textarea "Insured advis"
type textarea "x"
type textarea "Insured advise"
type textarea "x"
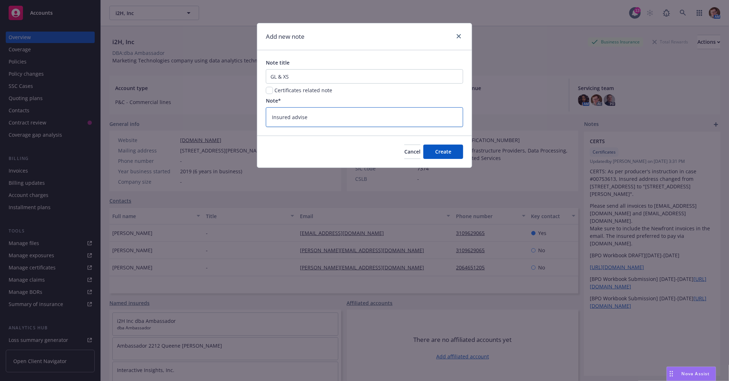
type textarea "Insured advised"
type textarea "x"
type textarea "Insured advised"
type textarea "x"
type textarea "Insured advised t"
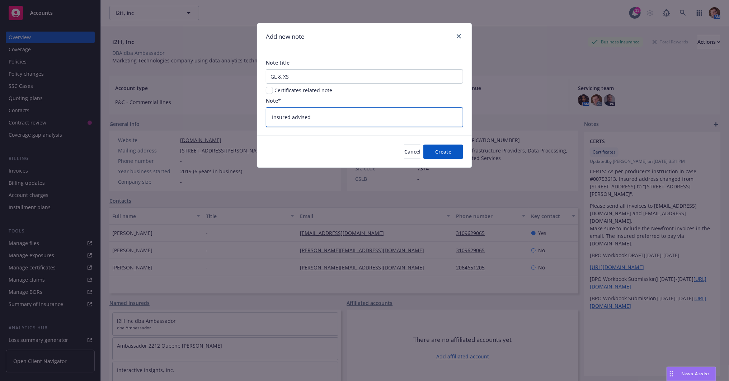
type textarea "x"
type textarea "Insured advised th"
type textarea "x"
type textarea "Insured advised the"
type textarea "x"
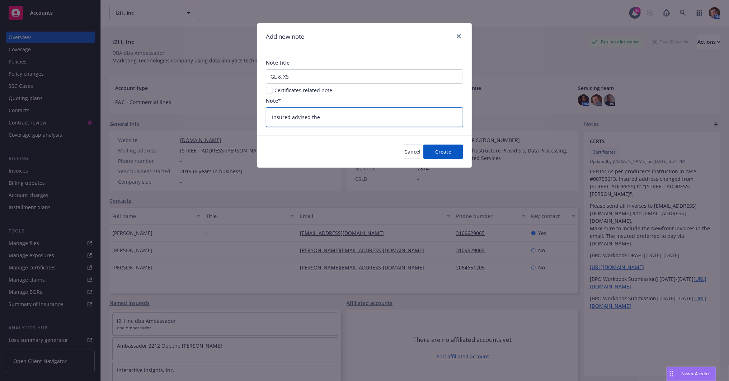
type textarea "Insured advised they"
type textarea "x"
type textarea "Insured advised they"
type textarea "x"
type textarea "Insured advised they a"
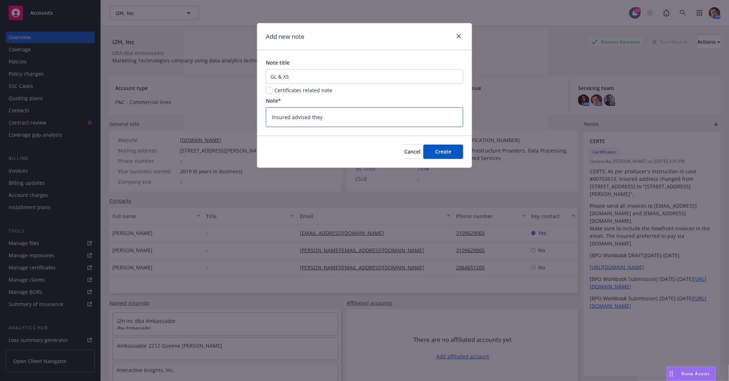
type textarea "x"
type textarea "Insured advised they ar"
type textarea "x"
type textarea "Insured advised they are"
type textarea "x"
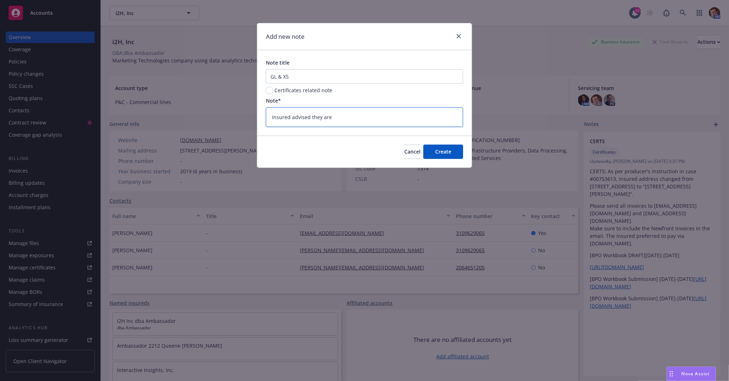
type textarea "Insured advised they are"
type textarea "x"
type textarea "Insured advised they are n"
type textarea "x"
type textarea "Insured advised they are no"
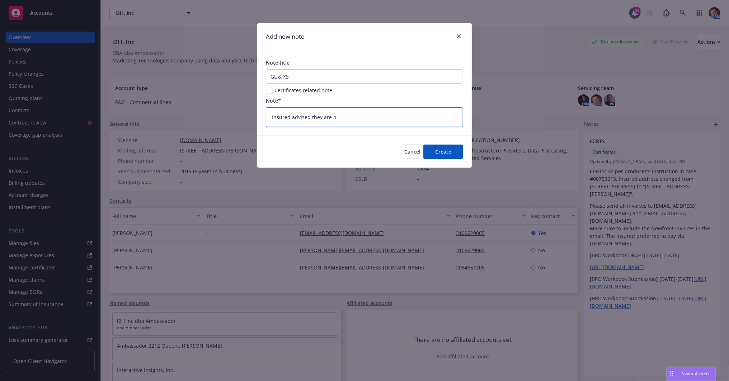
type textarea "x"
type textarea "Insured advised they are not"
type textarea "x"
type textarea "Insured advised they are not"
type textarea "x"
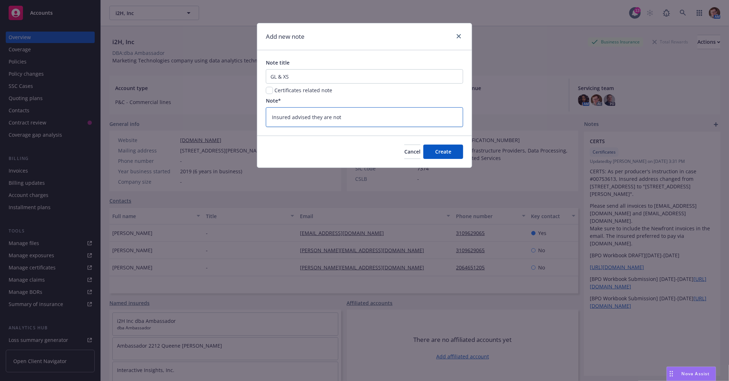
type textarea "Insured advised they are not s"
type textarea "x"
type textarea "Insured advised they are not su"
type textarea "x"
type textarea "Insured advised they are not sur"
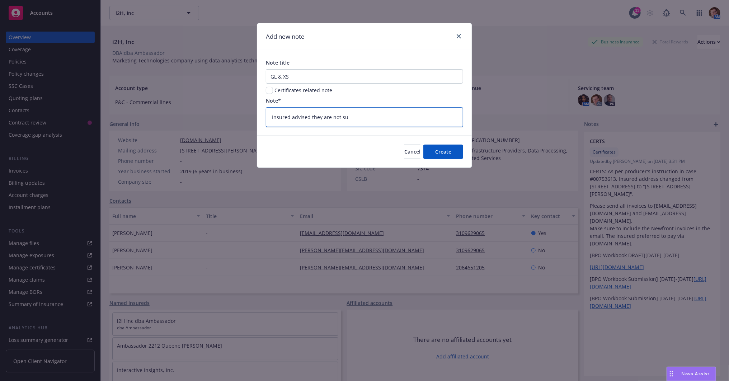
type textarea "x"
type textarea "Insured advised they are not sure"
type textarea "x"
type textarea "Insured advised they are not sure"
type textarea "x"
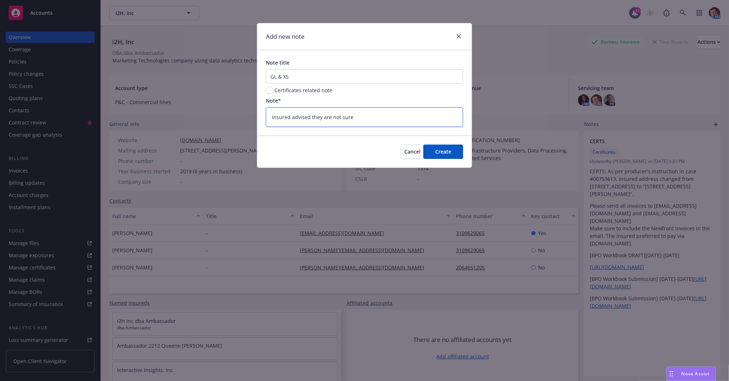
type textarea "Insured advised they are not sure w"
type textarea "x"
type textarea "Insured advised they are not sure"
type textarea "x"
type textarea "Insured advised they are not sure t"
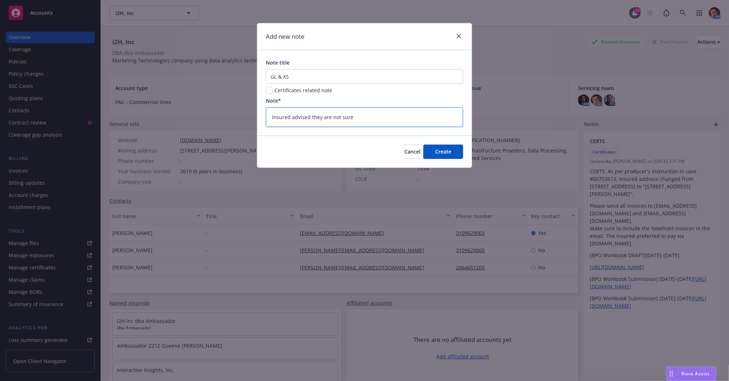
type textarea "x"
type textarea "Insured advised they are not sure th"
type textarea "x"
type textarea "Insured advised they are not sure the"
type textarea "x"
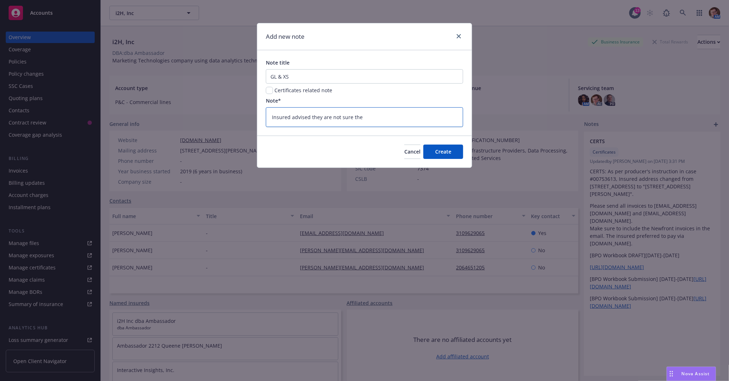
type textarea "Insured advised they are not sure they"
type textarea "x"
type textarea "Insured advised they are not sure they"
type textarea "x"
type textarea "Insured advised they are not sure they w"
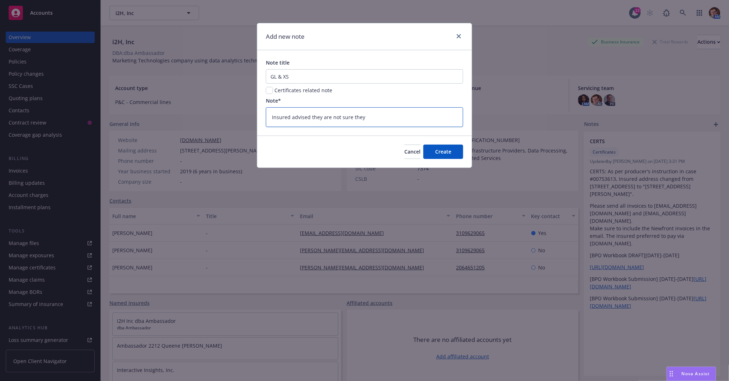
type textarea "x"
type textarea "Insured advised they are not sure they wa"
type textarea "x"
type textarea "Insured advised they are not sure they wan"
type textarea "x"
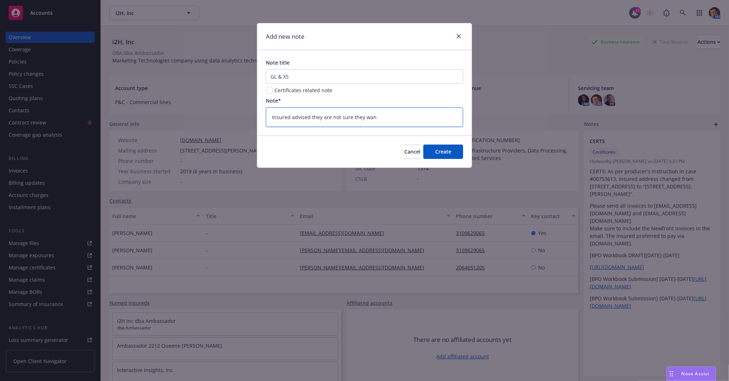
type textarea "Insured advised they are not sure they want"
type textarea "x"
type textarea "Insured advised they are not sure they want"
type textarea "x"
type textarea "Insured advised they are not sure they want t"
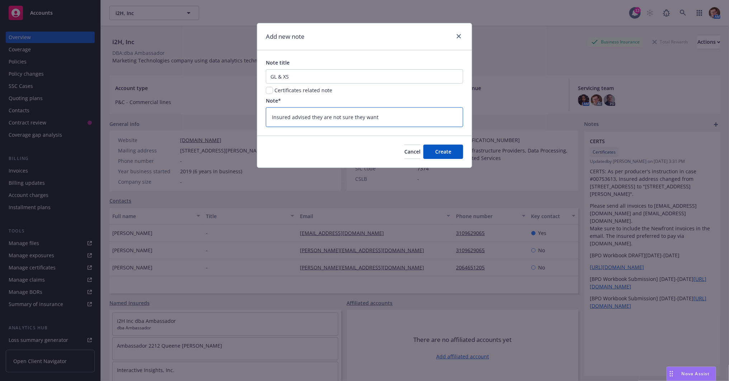
type textarea "x"
type textarea "Insured advised they are not sure they want th"
type textarea "x"
type textarea "Insured advised they are not sure they want thi"
type textarea "x"
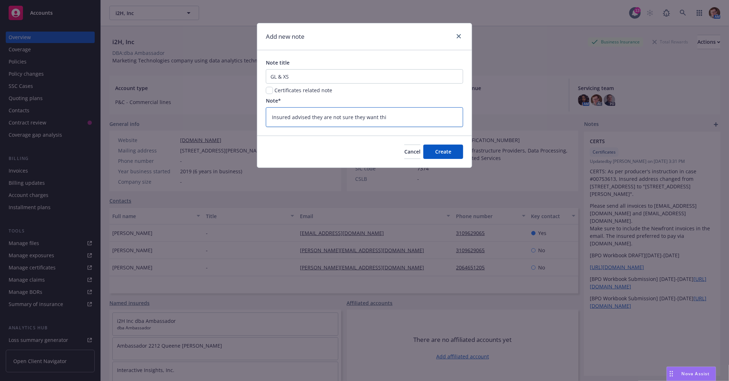
type textarea "Insured advised they are not sure they want this"
type textarea "x"
type textarea "Insured advised they are not sure they want this"
type textarea "x"
type textarea "Insured advised they are not sure they want this c"
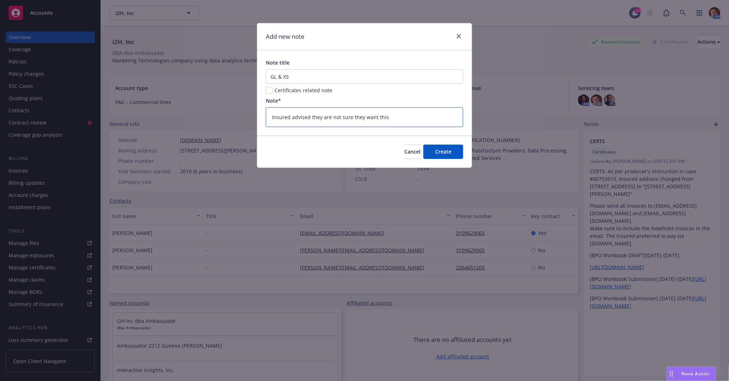
type textarea "x"
type textarea "Insured advised they are not sure they want this co"
type textarea "x"
type textarea "Insured advised they are not sure they want this cov"
type textarea "x"
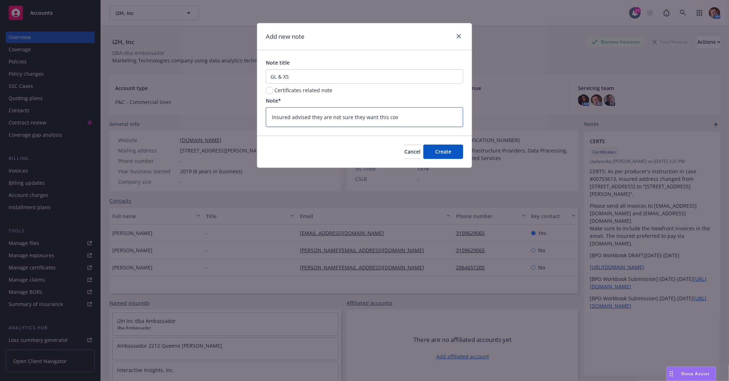
type textarea "Insured advised they are not sure they want this cove"
type textarea "x"
type textarea "Insured advised they are not sure they want this cover"
type textarea "x"
type textarea "Insured advised they are not sure they want this covera"
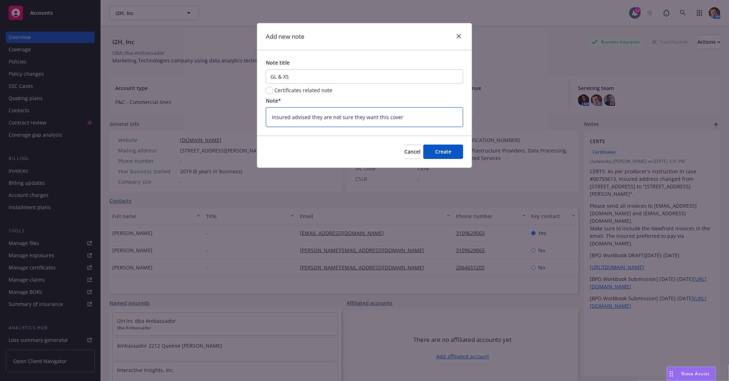
type textarea "x"
type textarea "Insured advised they are not sure they want this coverag"
type textarea "x"
type textarea "Insured advised they are not sure they want this coverage"
type textarea "x"
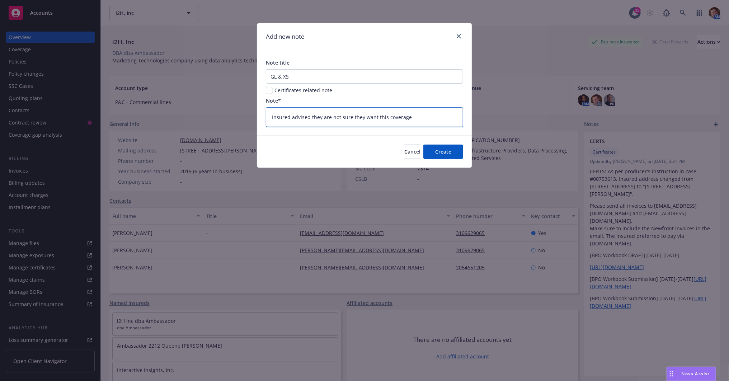
type textarea "Insured advised they are not sure they want this coverage,"
type textarea "x"
type textarea "Insured advised they are not sure they want this coverage,"
type textarea "x"
type textarea "Insured advised they are not sure they want this coverage, s"
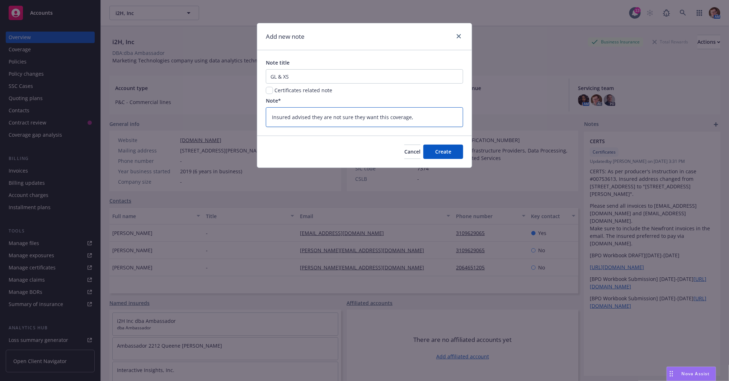
type textarea "x"
type textarea "Insured advised they are not sure they want this coverage, st"
type textarea "x"
type textarea "Insured advised they are not sure they want this coverage, sti"
type textarea "x"
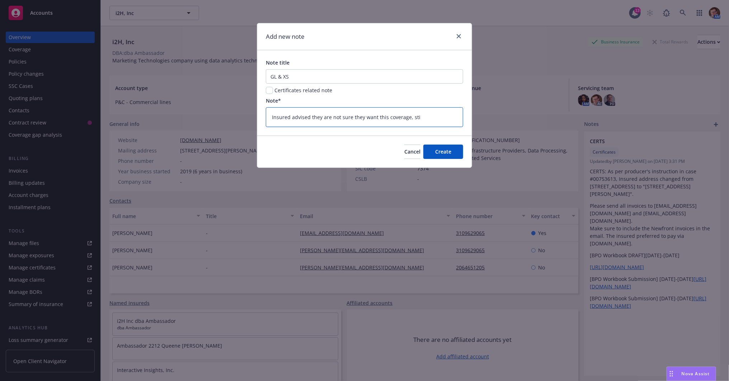
type textarea "Insured advised they are not sure they want this coverage, stil"
type textarea "x"
type textarea "Insured advised they are not sure they want this coverage, still"
type textarea "x"
type textarea "Insured advised they are not sure they want this coverage, still"
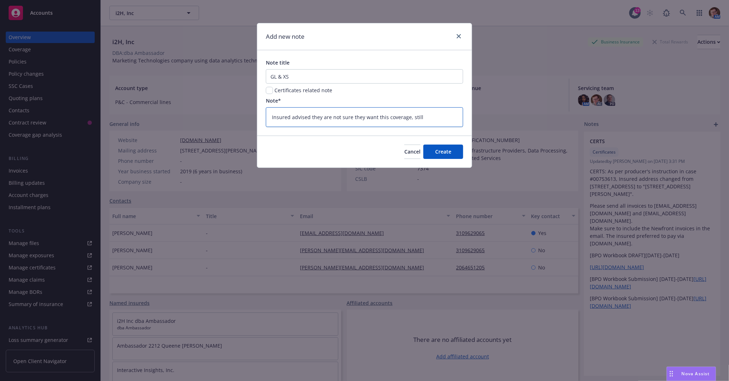
type textarea "x"
type textarea "Insured advised they are not sure they want this coverage, still a"
type textarea "x"
type textarea "Insured advised they are not sure they want this coverage, still as"
type textarea "x"
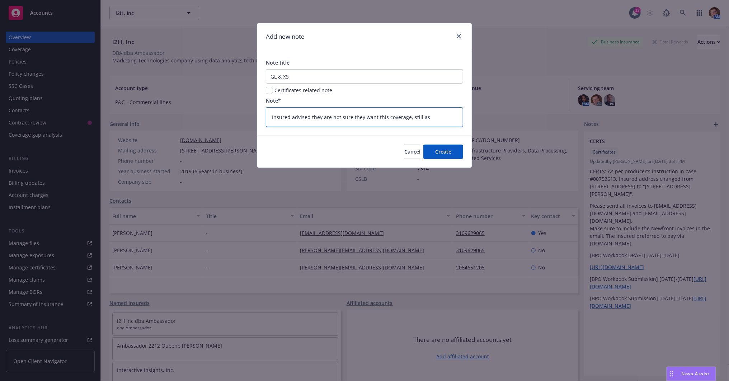
type textarea "Insured advised they are not sure they want this coverage, still ass"
type textarea "x"
type textarea "Insured advised they are not sure they want this coverage, still as"
type textarea "x"
type textarea "Insured advised they are not sure they want this coverage, still a"
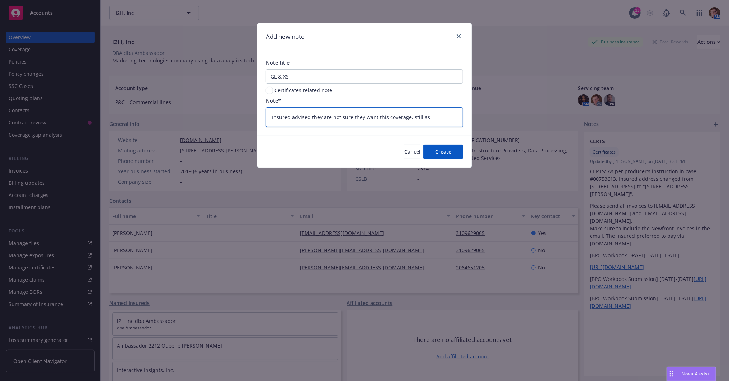
type textarea "x"
type textarea "Insured advised they are not sure they want this coverage, still ac"
type textarea "x"
type textarea "Insured advised they are not sure they want this coverage, still acc"
type textarea "x"
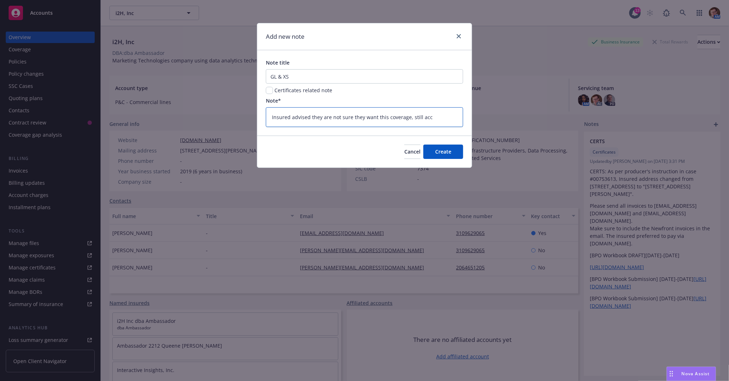
type textarea "Insured advised they are not sure they want this coverage, still acce"
type textarea "x"
type textarea "Insured advised they are not sure they want this coverage, still acces"
type textarea "x"
type textarea "Insured advised they are not sure they want this coverage, still access"
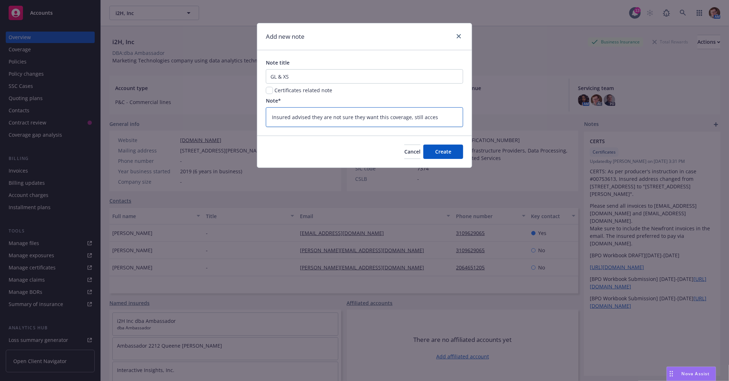
type textarea "x"
type textarea "Insured advised they are not sure they want this coverage, still accessi"
type textarea "x"
type textarea "Insured advised they are not sure they want this coverage, still accessin"
type textarea "x"
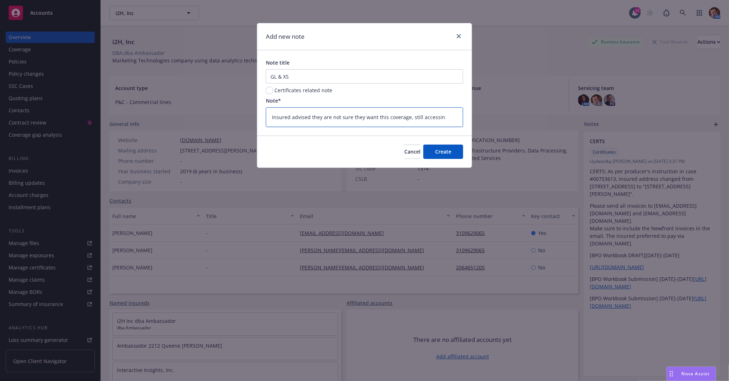
type textarea "Insured advised they are not sure they want this coverage, still accessing"
type textarea "x"
type textarea "Insured advised they are not sure they want this coverage, still accessing"
type textarea "x"
type textarea "Insured advised they are not sure they want this coverage, still accessing"
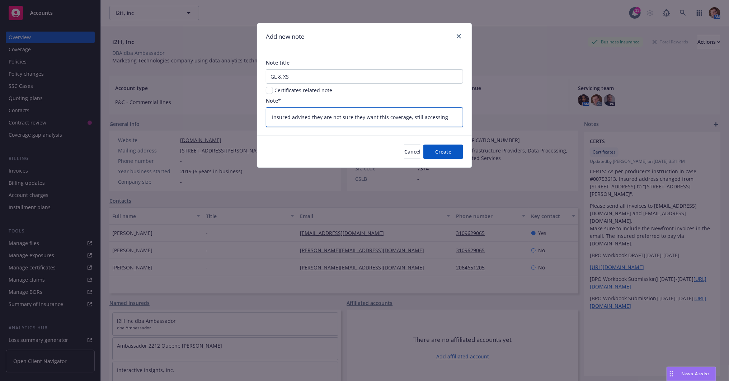
type textarea "x"
type textarea "Insured advised they are not sure they want this coverage, still accessing."
type textarea "x"
type textarea "Insured advised they are not sure they want this coverage, still accessing."
type textarea "x"
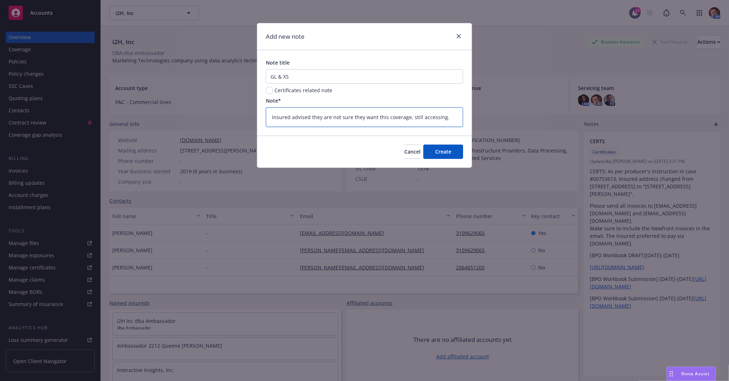
click at [410, 118] on textarea "Insured advised they are not sure they want this coverage, still accessing." at bounding box center [364, 116] width 197 height 19
type textarea "Insured advised they are not sure they want this coverage,still accessing."
type textarea "x"
type textarea "Insured advised they are not sure they want this coveragestill accessing."
type textarea "x"
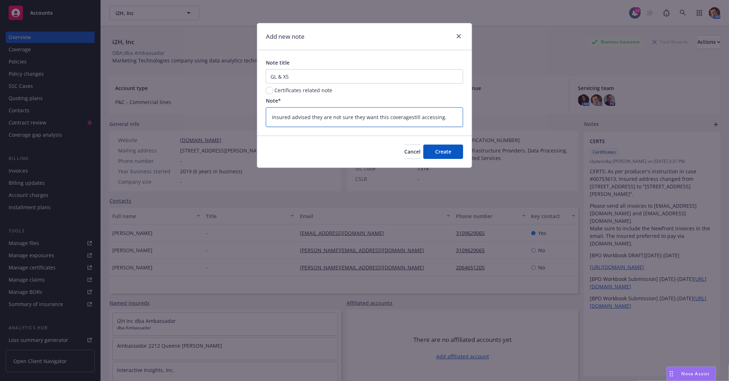
type textarea "Insured advised they are not sure they want this coverage still accessing."
type textarea "x"
type textarea "Insured advised they are not sure they want this coverage astill accessing."
type textarea "x"
type textarea "Insured advised they are not sure they want this coverage anstill accessing."
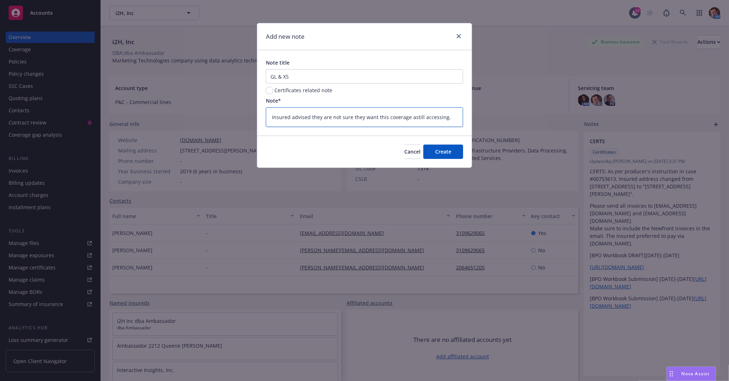
type textarea "x"
type textarea "Insured advised they are not sure they want this coverage andstill accessing."
type textarea "x"
type textarea "Insured advised they are not sure they want this coverage and still accessing."
type textarea "x"
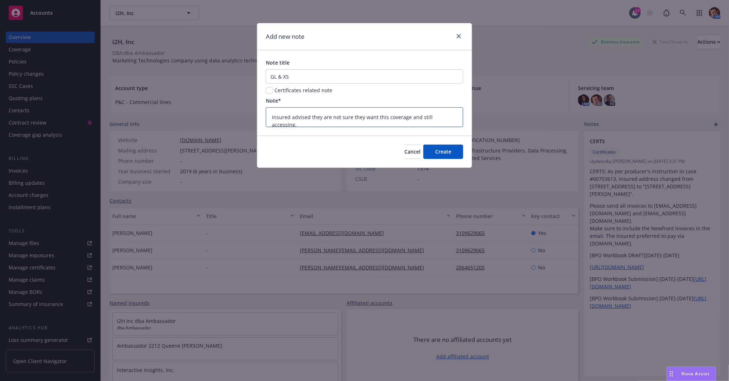
type textarea "Insured advised they are not sure they want this coverage and tstill accessing."
type textarea "x"
type textarea "Insured advised they are not sure they want this coverage and thstill accessing."
type textarea "x"
type textarea "Insured advised they are not sure they want this coverage and thestill accessin…"
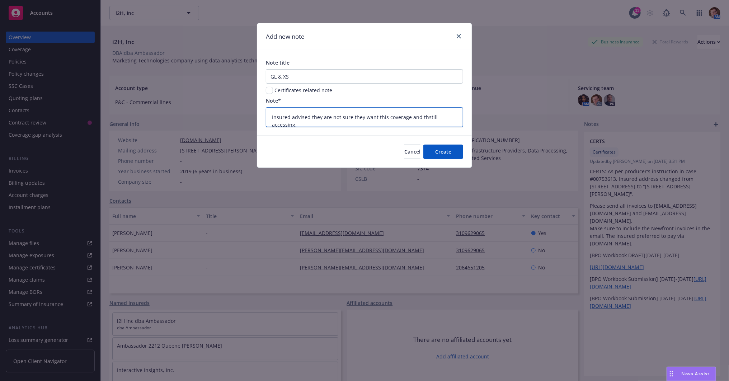
type textarea "x"
type textarea "Insured advised they are not sure they want this coverage and theystill accessi…"
type textarea "x"
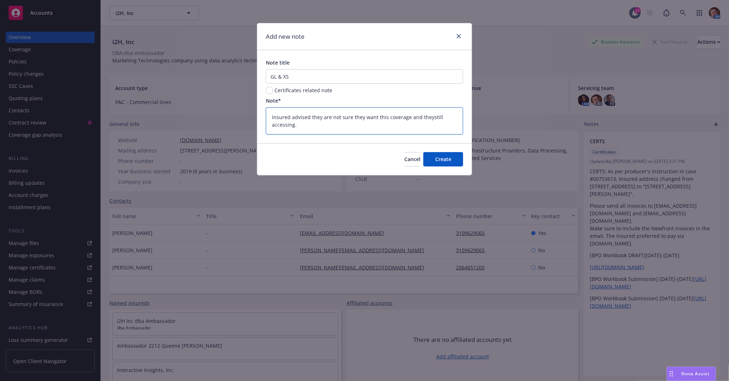
type textarea "Insured advised they are not sure they want this coverage and they still access…"
type textarea "x"
type textarea "Insured advised they are not sure they want this coverage and they astill acces…"
type textarea "x"
type textarea "Insured advised they are not sure they want this coverage and they arstill acce…"
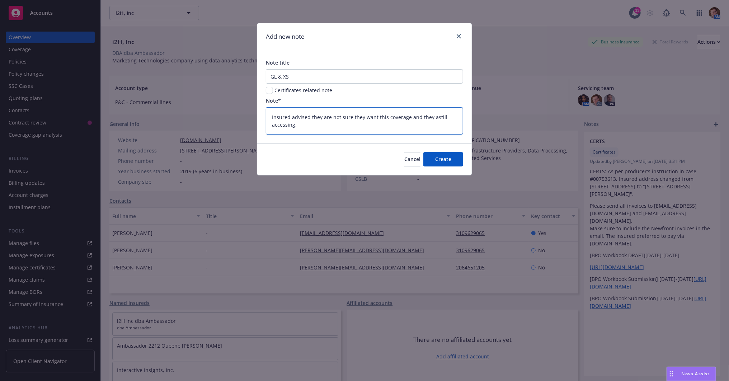
type textarea "x"
type textarea "Insured advised they are not sure they want this coverage and they arestill acc…"
type textarea "x"
type textarea "Insured advised they are not sure they want this coverage and they are still ac…"
click at [455, 161] on button "Create" at bounding box center [443, 159] width 40 height 14
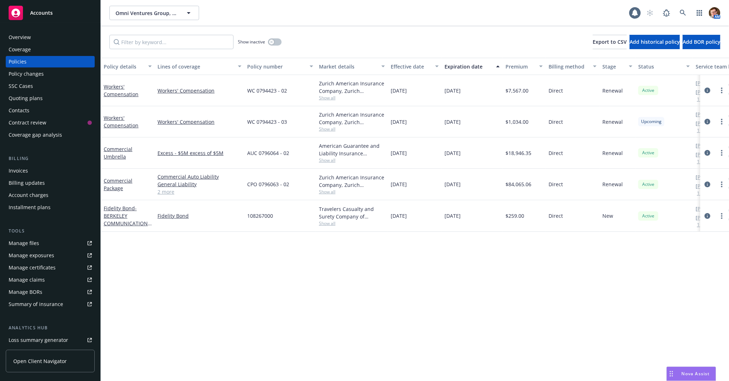
click at [44, 72] on div "Policy changes" at bounding box center [50, 73] width 83 height 11
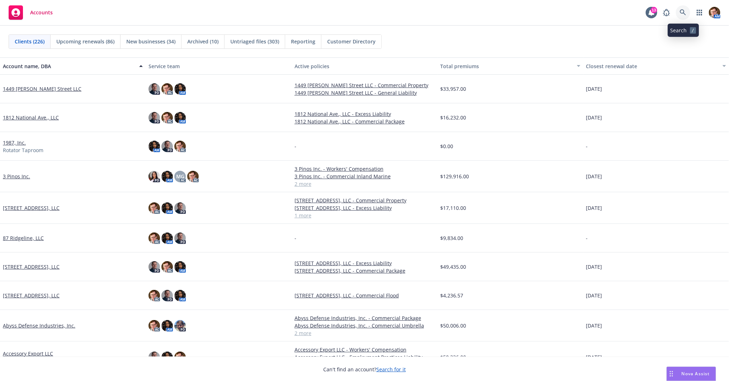
click at [680, 10] on icon at bounding box center [683, 12] width 6 height 6
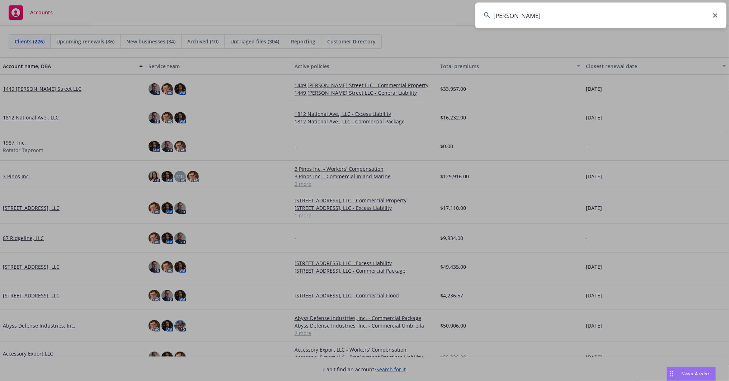
type input "[PERSON_NAME]"
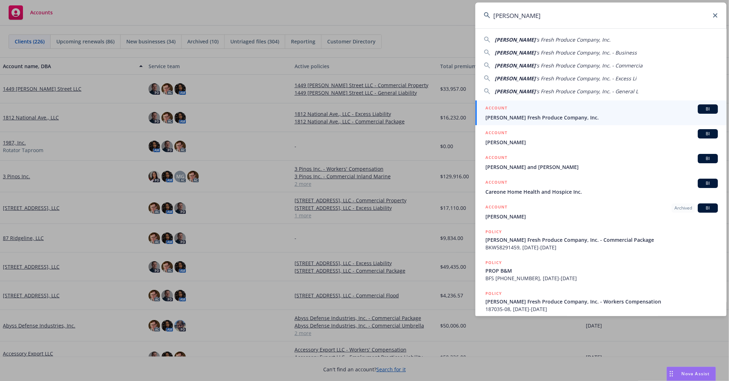
click at [548, 116] on span "[PERSON_NAME] Fresh Produce Company, Inc." at bounding box center [601, 118] width 232 height 8
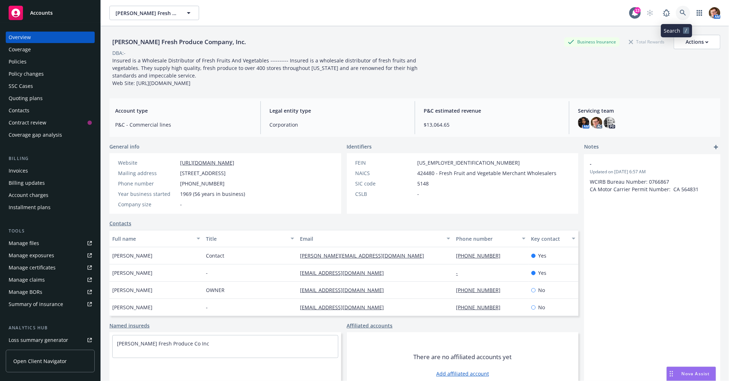
click at [680, 10] on icon at bounding box center [683, 13] width 6 height 6
click at [46, 94] on div "Quoting plans" at bounding box center [50, 98] width 83 height 11
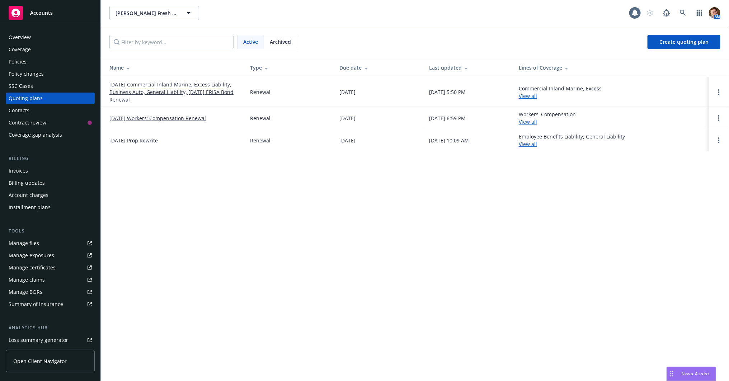
click at [168, 90] on link "10/01/25 Commercial Inland Marine, Excess Liability, Business Auto, General Lia…" at bounding box center [173, 92] width 129 height 23
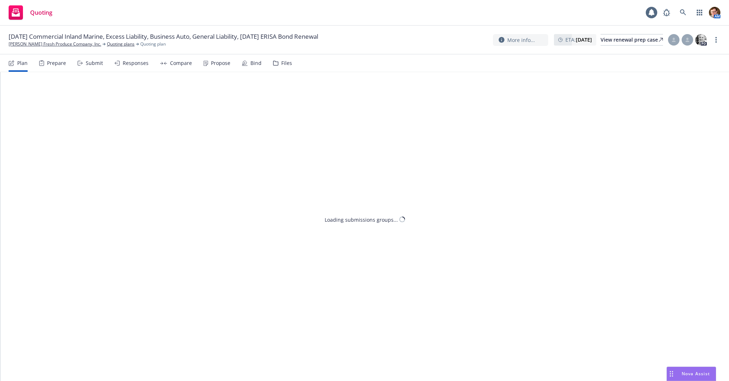
click at [46, 62] on div "Prepare" at bounding box center [52, 63] width 27 height 17
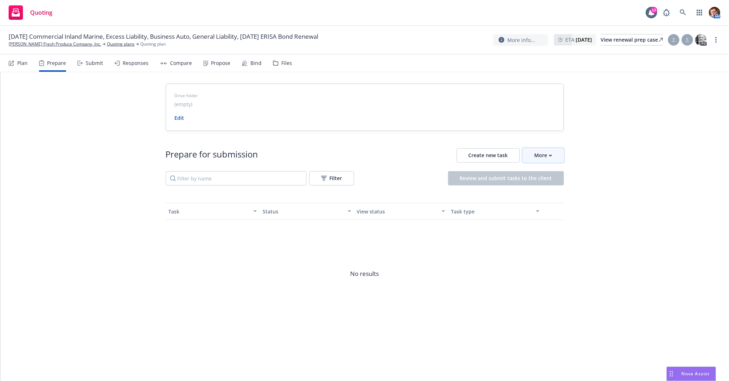
click at [540, 151] on div "More" at bounding box center [543, 155] width 18 height 14
click at [533, 189] on span "Go to Indio account" at bounding box center [555, 187] width 64 height 7
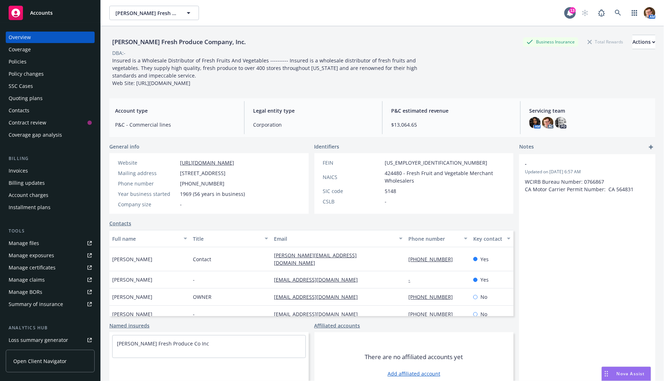
click at [21, 74] on div "Policy changes" at bounding box center [26, 73] width 35 height 11
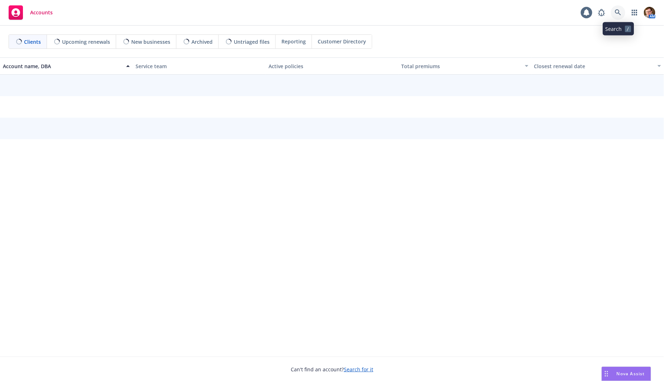
click at [621, 9] on icon at bounding box center [618, 12] width 6 height 6
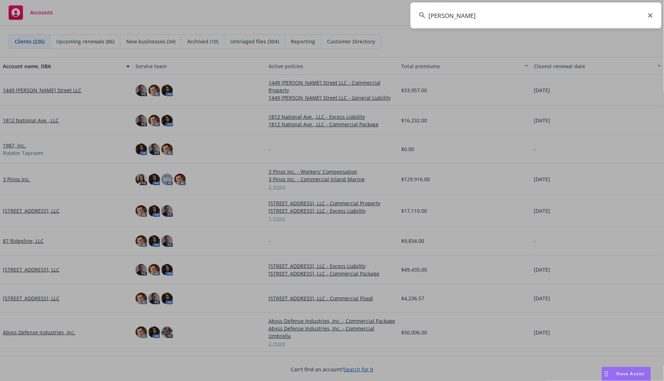
type input "Carcione's"
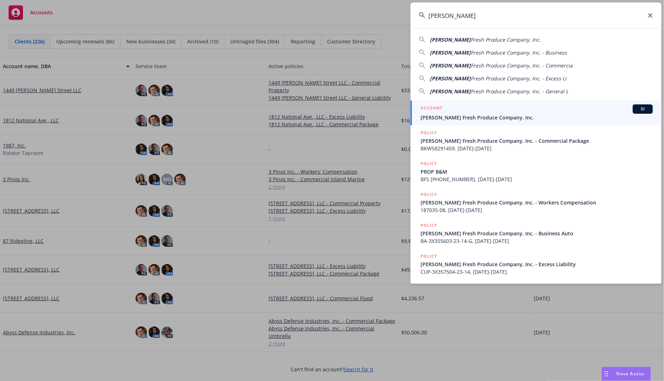
click at [453, 116] on span "[PERSON_NAME] Fresh Produce Company, Inc." at bounding box center [537, 118] width 232 height 8
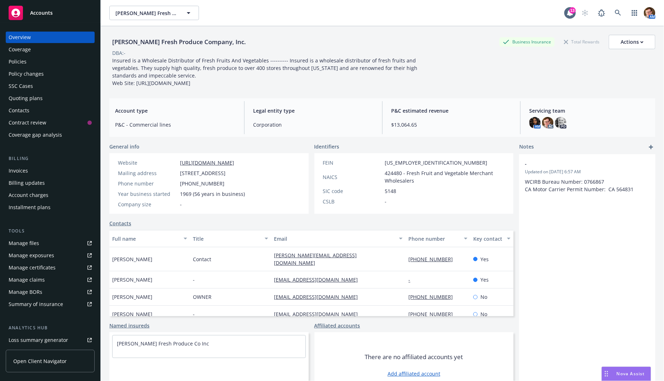
click at [23, 85] on div "SSC Cases" at bounding box center [21, 85] width 24 height 11
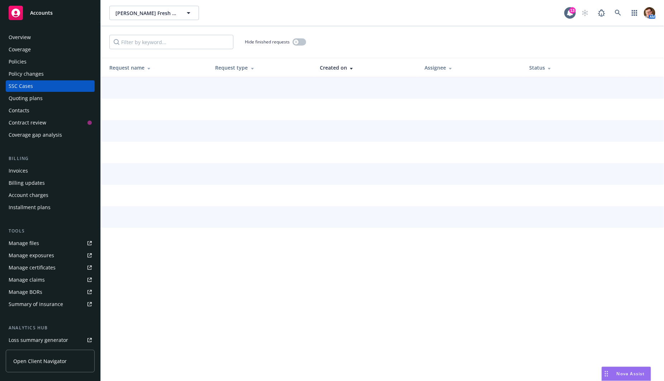
click at [37, 95] on div "Quoting plans" at bounding box center [26, 98] width 34 height 11
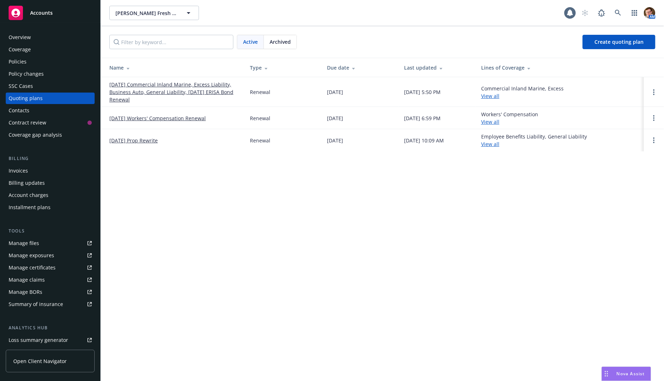
click at [152, 89] on link "10/01/25 Commercial Inland Marine, Excess Liability, Business Auto, General Lia…" at bounding box center [173, 92] width 129 height 23
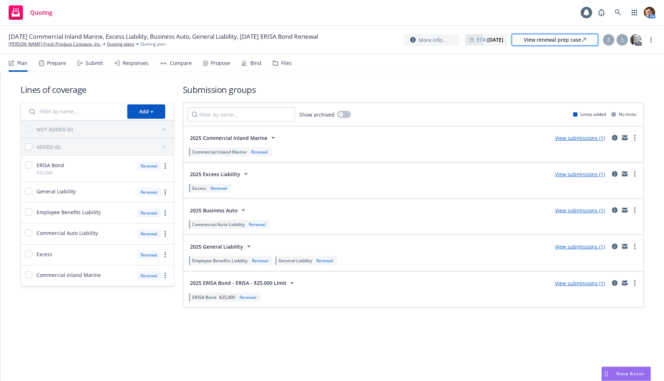
click at [592, 39] on link "View renewal prep case" at bounding box center [555, 39] width 86 height 11
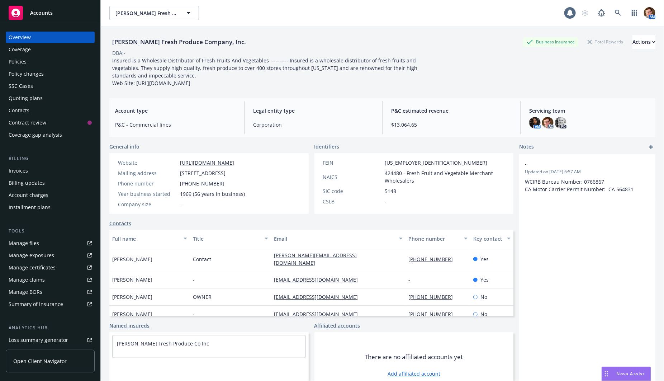
click at [34, 61] on div "Policies" at bounding box center [50, 61] width 83 height 11
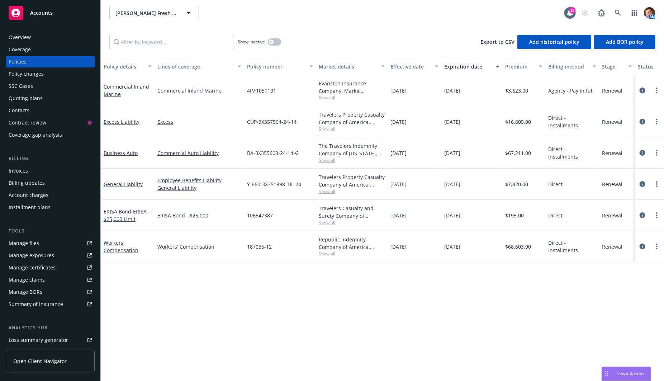
click at [640, 90] on icon "circleInformation" at bounding box center [643, 91] width 6 height 6
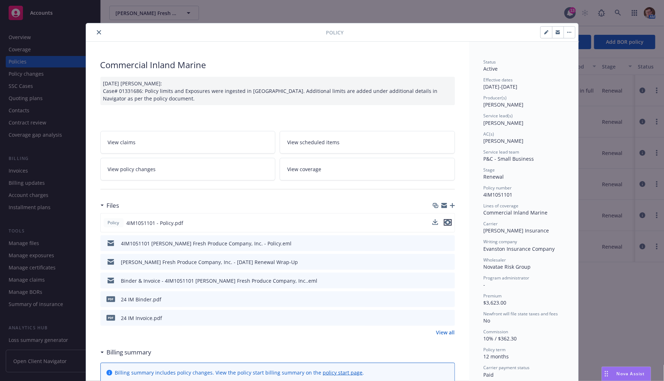
click at [445, 220] on icon "preview file" at bounding box center [448, 222] width 6 height 5
click at [97, 30] on icon "close" at bounding box center [99, 32] width 4 height 4
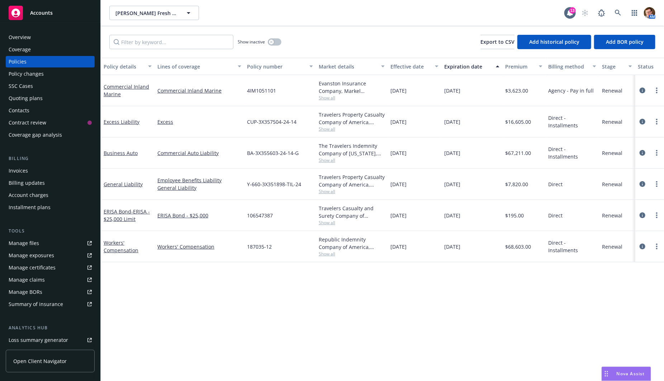
click at [57, 77] on div "Policy changes" at bounding box center [50, 73] width 83 height 11
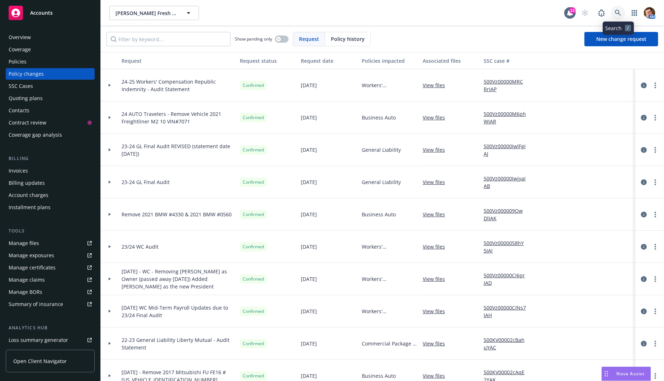
click at [625, 15] on link at bounding box center [618, 13] width 14 height 14
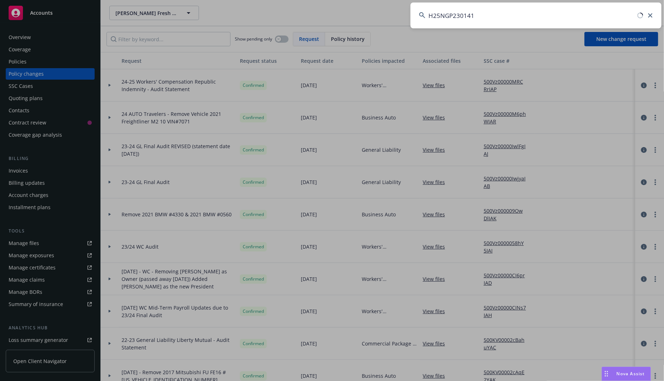
drag, startPoint x: 421, startPoint y: 10, endPoint x: 326, endPoint y: 2, distance: 95.3
click at [326, 2] on div "H25NGP230141" at bounding box center [332, 190] width 664 height 381
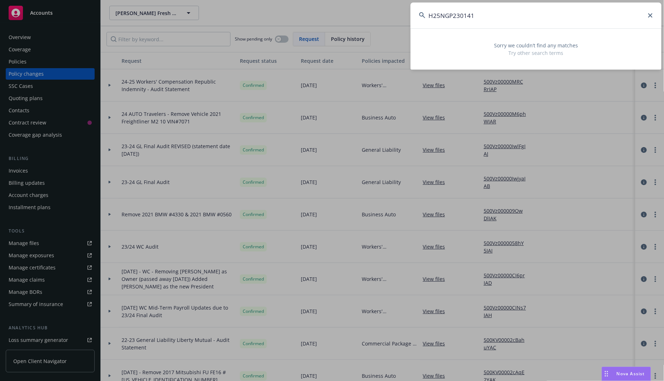
drag, startPoint x: 527, startPoint y: 19, endPoint x: 373, endPoint y: 4, distance: 155.3
click at [373, 4] on div "H25NGP230141 Sorry we couldn’t find any matches Try other search terms" at bounding box center [332, 190] width 664 height 381
paste input "Blue Current"
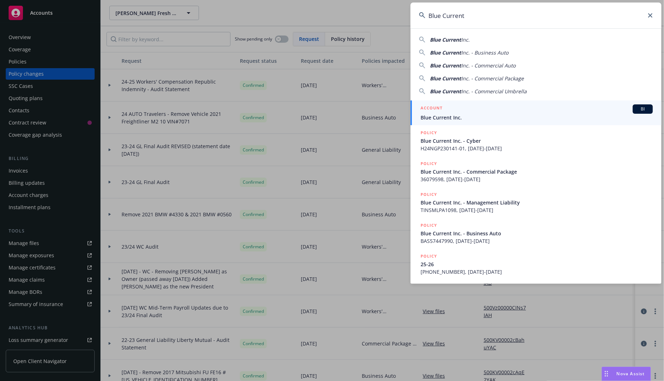
type input "Blue Current"
click at [458, 112] on div "ACCOUNT BI" at bounding box center [537, 108] width 232 height 9
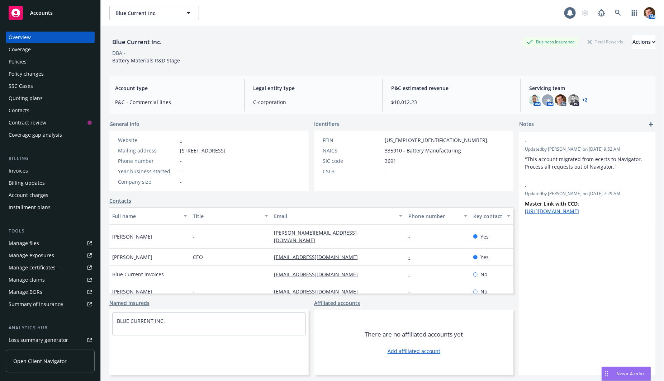
click at [51, 166] on div "Invoices" at bounding box center [50, 170] width 83 height 11
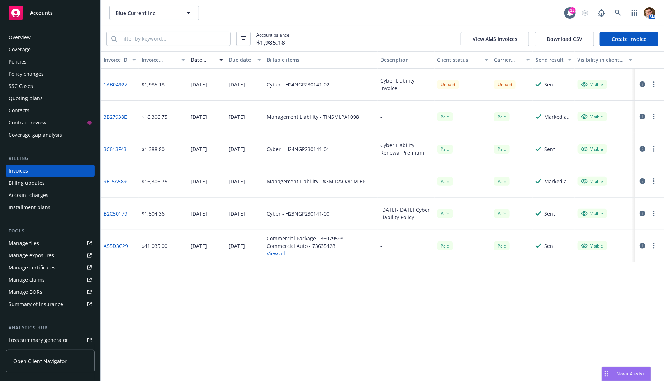
click at [32, 41] on div "Overview" at bounding box center [50, 37] width 83 height 11
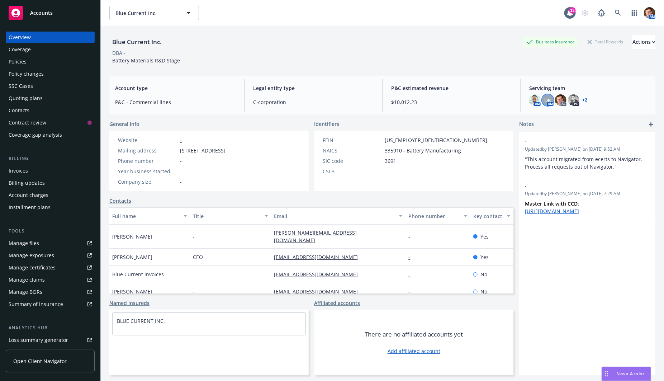
click at [545, 102] on span "DK" at bounding box center [548, 100] width 7 height 8
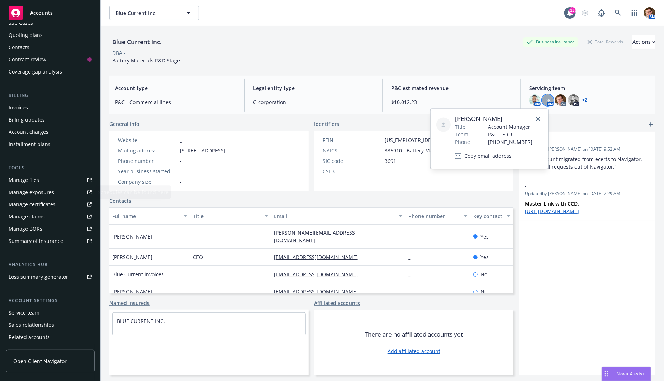
scroll to position [86, 0]
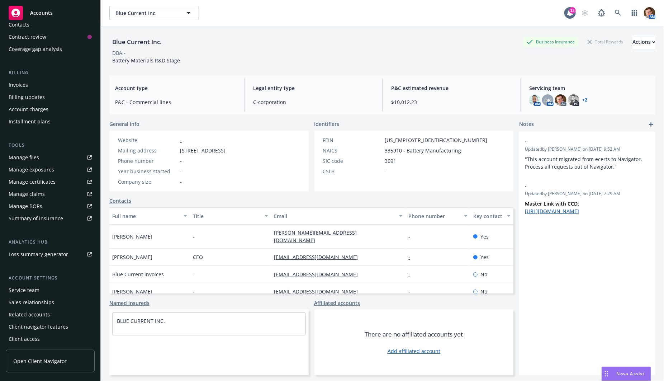
click at [29, 293] on div "Service team" at bounding box center [24, 289] width 31 height 11
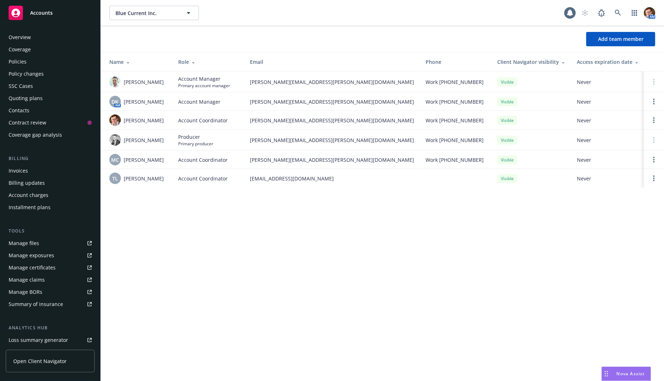
scroll to position [86, 0]
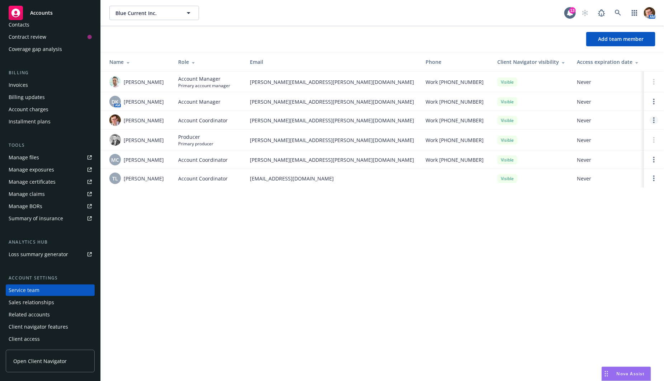
click at [657, 120] on link "Open options" at bounding box center [654, 120] width 9 height 9
click at [615, 101] on span "Remove account coordinator" at bounding box center [606, 99] width 86 height 7
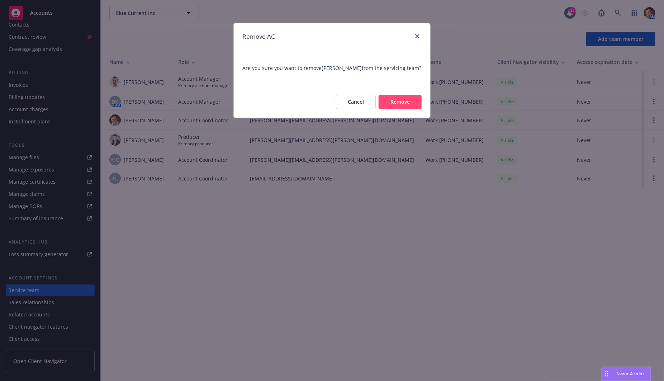
click at [405, 103] on button "Remove" at bounding box center [400, 102] width 43 height 14
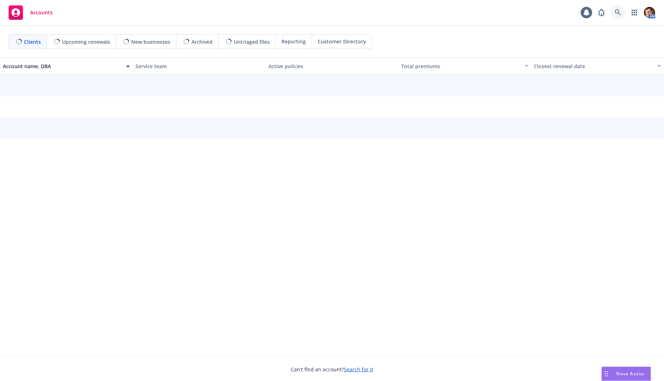
click at [619, 14] on icon at bounding box center [618, 12] width 6 height 6
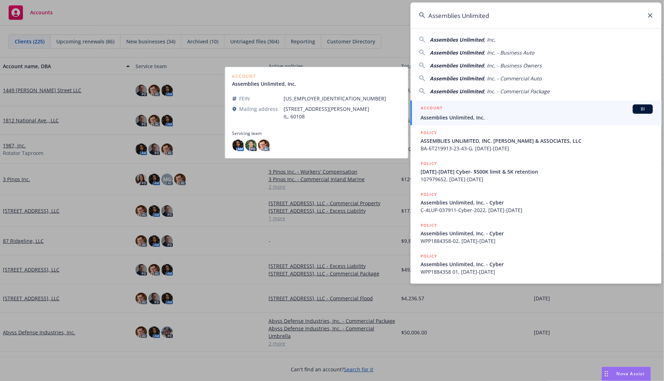
type input "Assemblies Unlimited"
click at [465, 109] on div "ACCOUNT BI" at bounding box center [537, 108] width 232 height 9
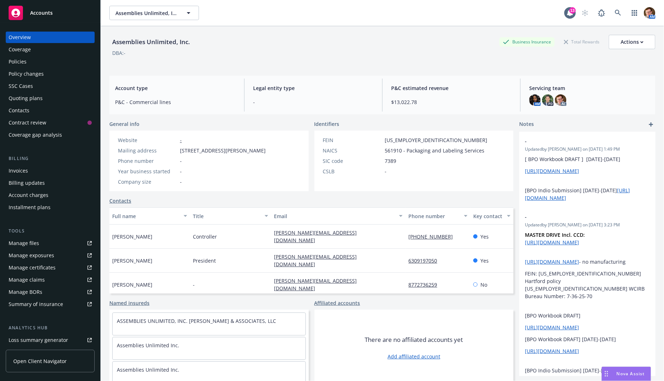
click at [36, 99] on div "Quoting plans" at bounding box center [26, 98] width 34 height 11
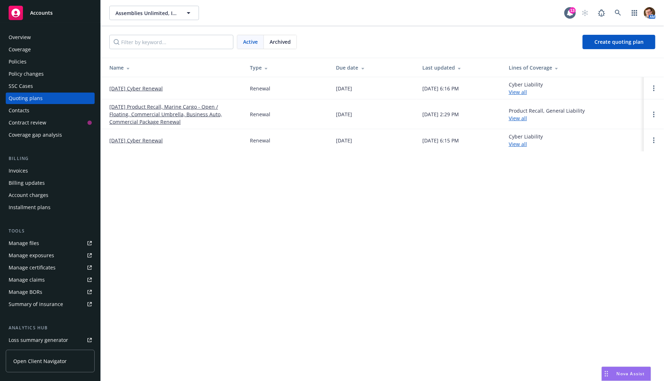
click at [138, 115] on link "[DATE] Product Recall, Marine Cargo - Open / Floating, Commercial Umbrella, Bus…" at bounding box center [173, 114] width 129 height 23
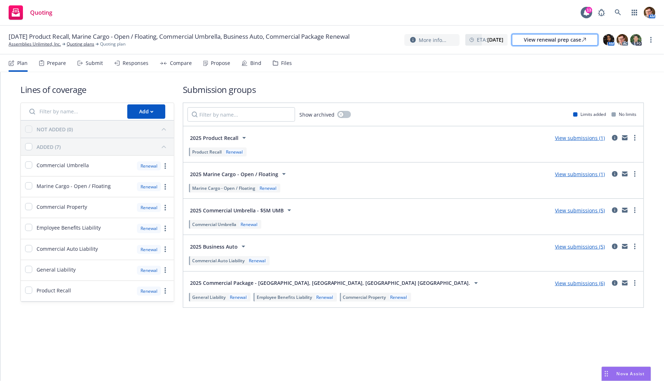
click at [567, 40] on div "View renewal prep case" at bounding box center [555, 39] width 62 height 11
click at [250, 71] on div "Bind" at bounding box center [252, 63] width 20 height 17
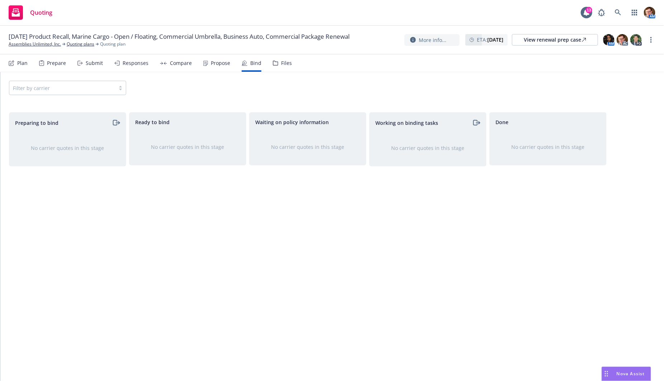
click at [206, 64] on icon at bounding box center [206, 64] width 1 height 1
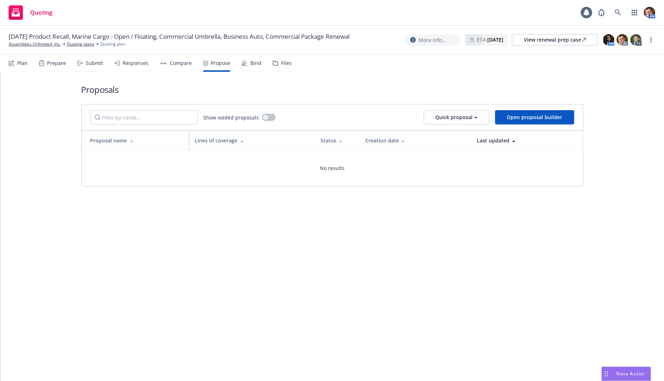
click at [176, 65] on div "Compare" at bounding box center [181, 63] width 22 height 6
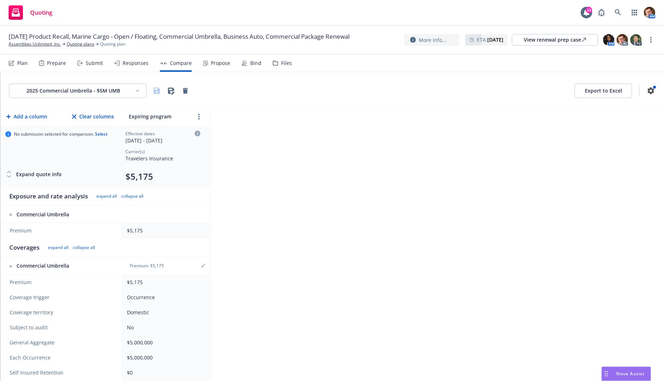
click at [132, 65] on div "Responses" at bounding box center [136, 63] width 26 height 6
